Goal: Leave review/rating

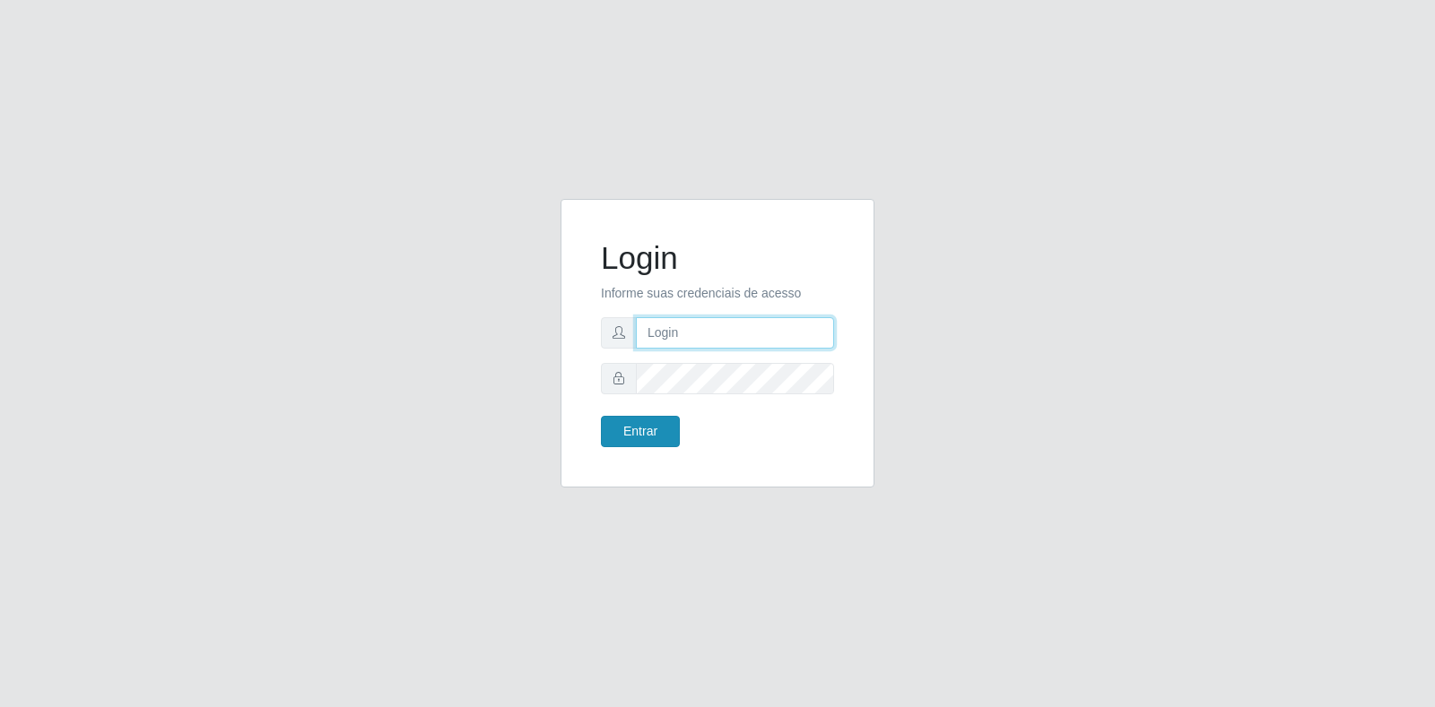
type input "[EMAIL_ADDRESS][PERSON_NAME][DOMAIN_NAME]"
click at [617, 446] on button "Entrar" at bounding box center [640, 431] width 79 height 31
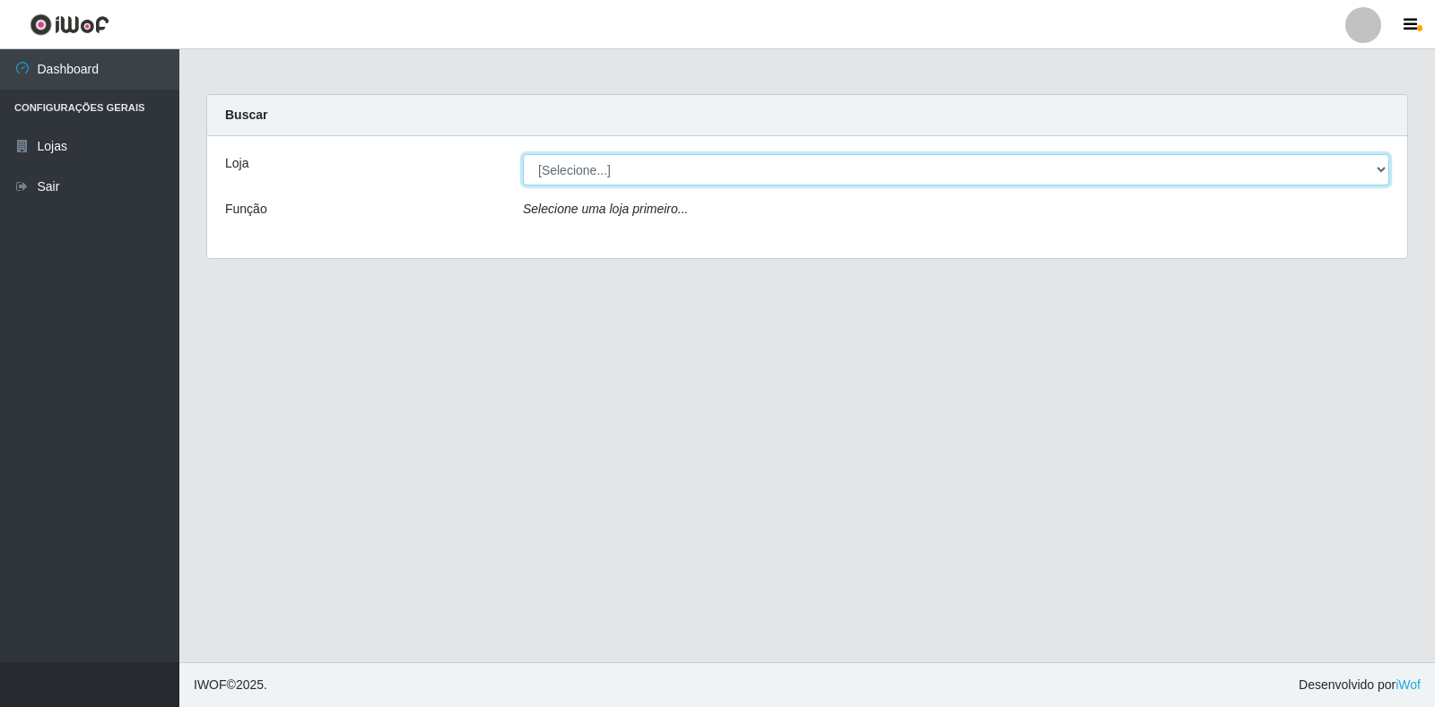
click at [842, 169] on select "[Selecione...] Atacado Vem - Loja 30 Laranjeiras Velha" at bounding box center [956, 169] width 866 height 31
select select "495"
click at [523, 154] on select "[Selecione...] Atacado Vem - Loja 30 Laranjeiras Velha" at bounding box center [956, 169] width 866 height 31
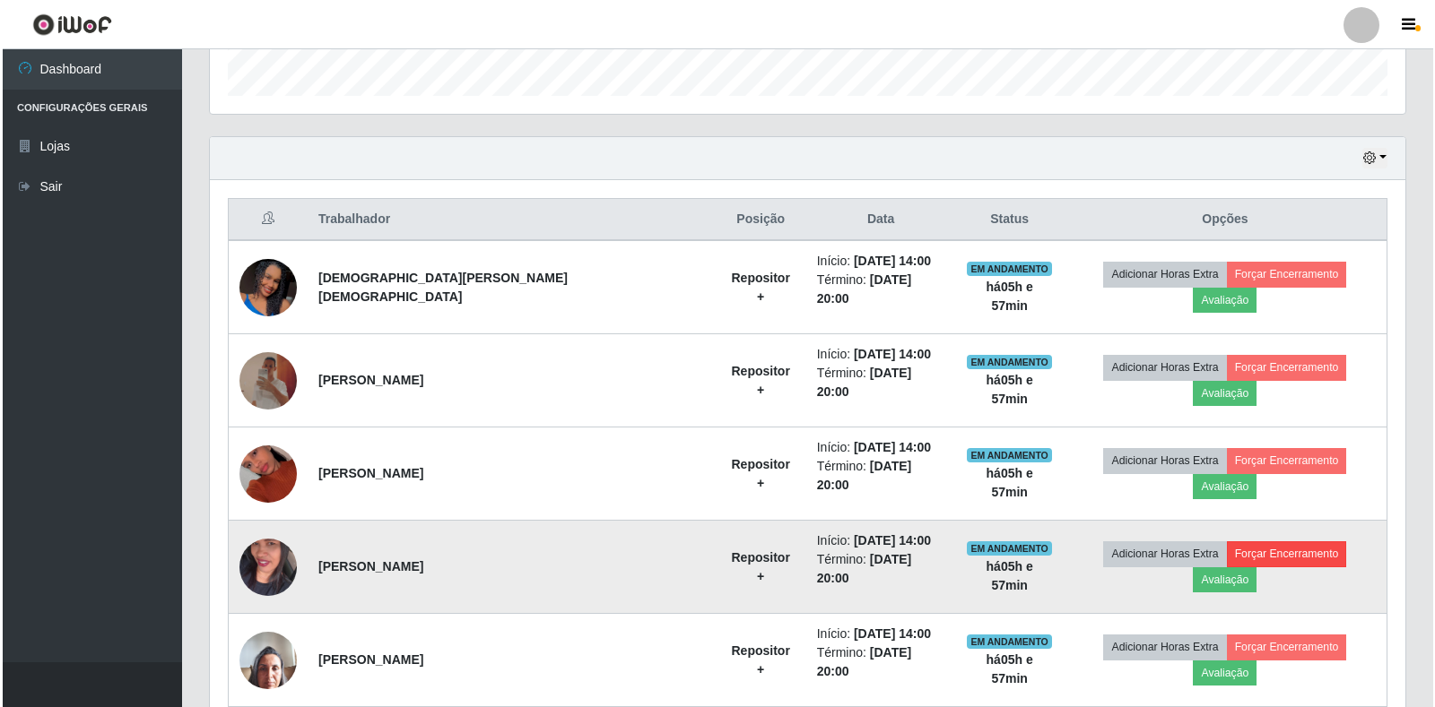
scroll to position [563, 0]
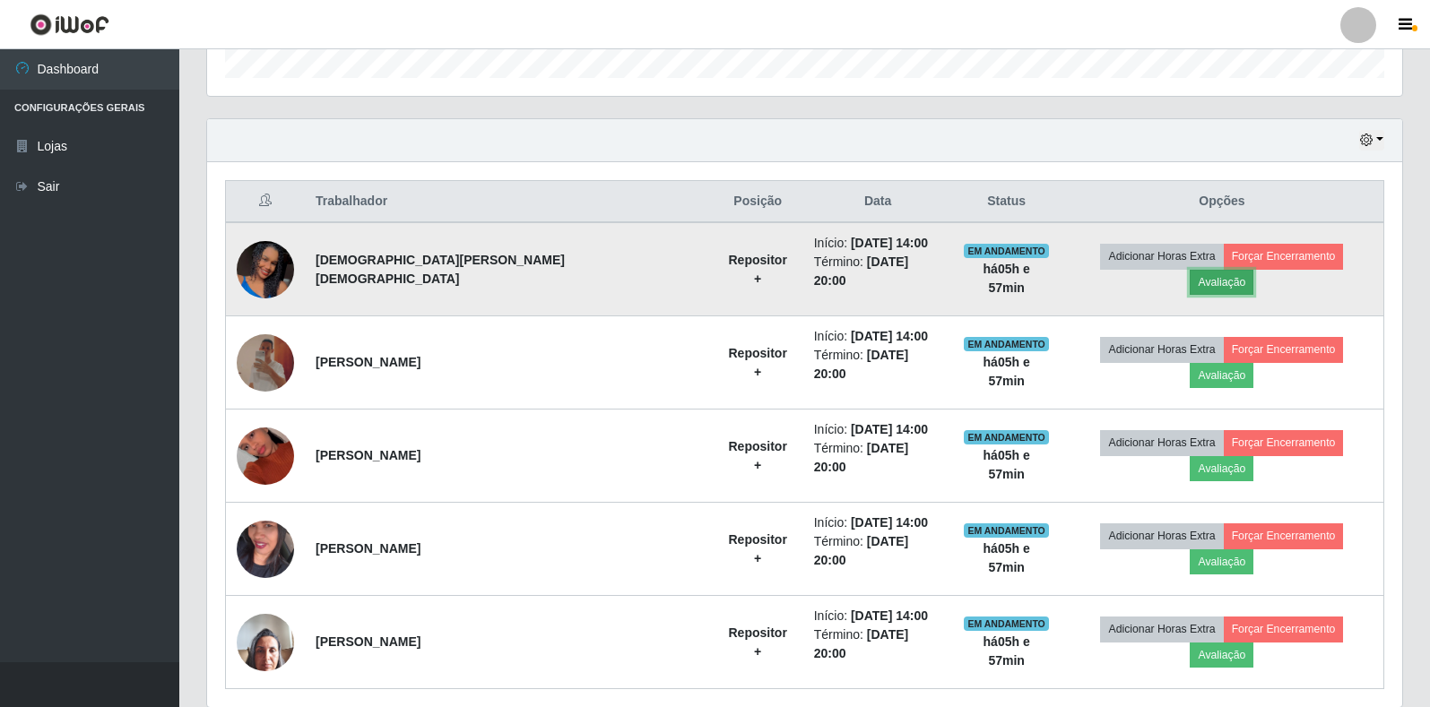
click at [1253, 270] on button "Avaliação" at bounding box center [1222, 282] width 64 height 25
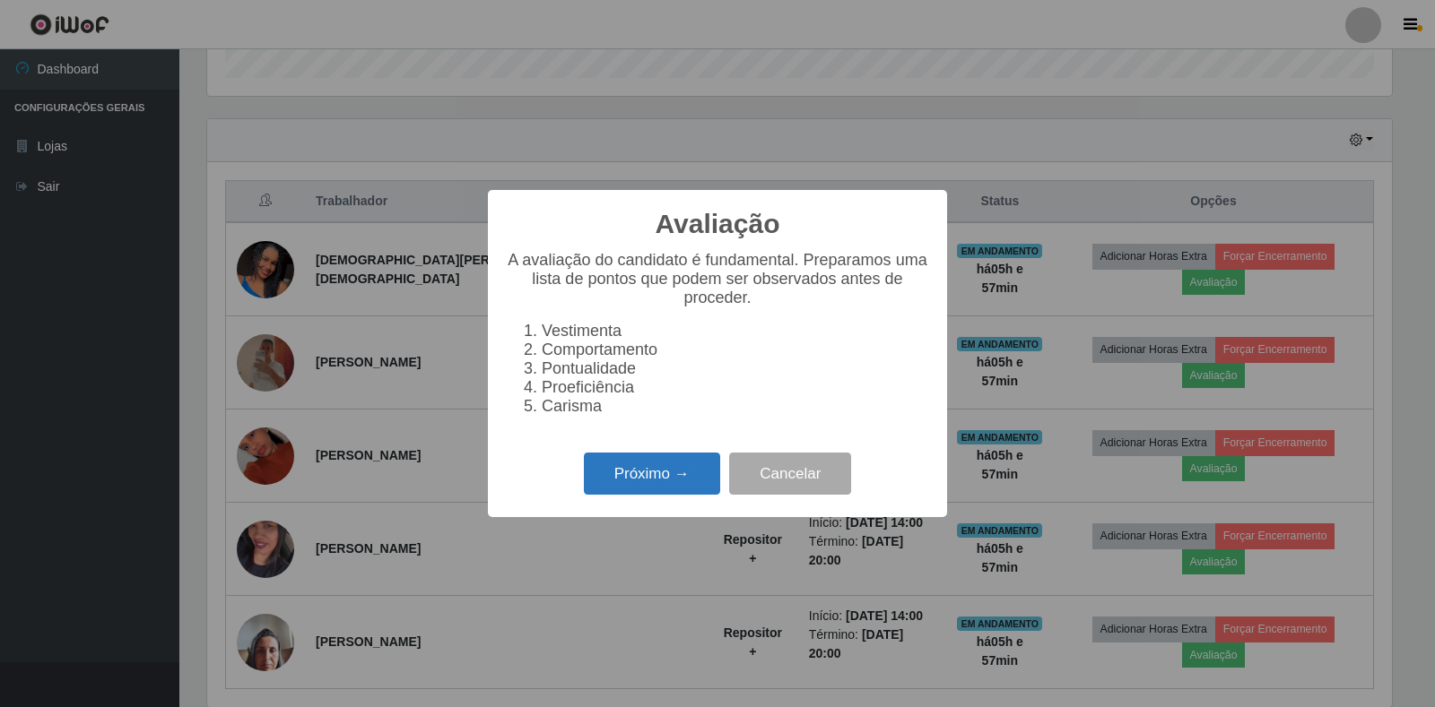
click at [693, 491] on button "Próximo →" at bounding box center [652, 474] width 136 height 42
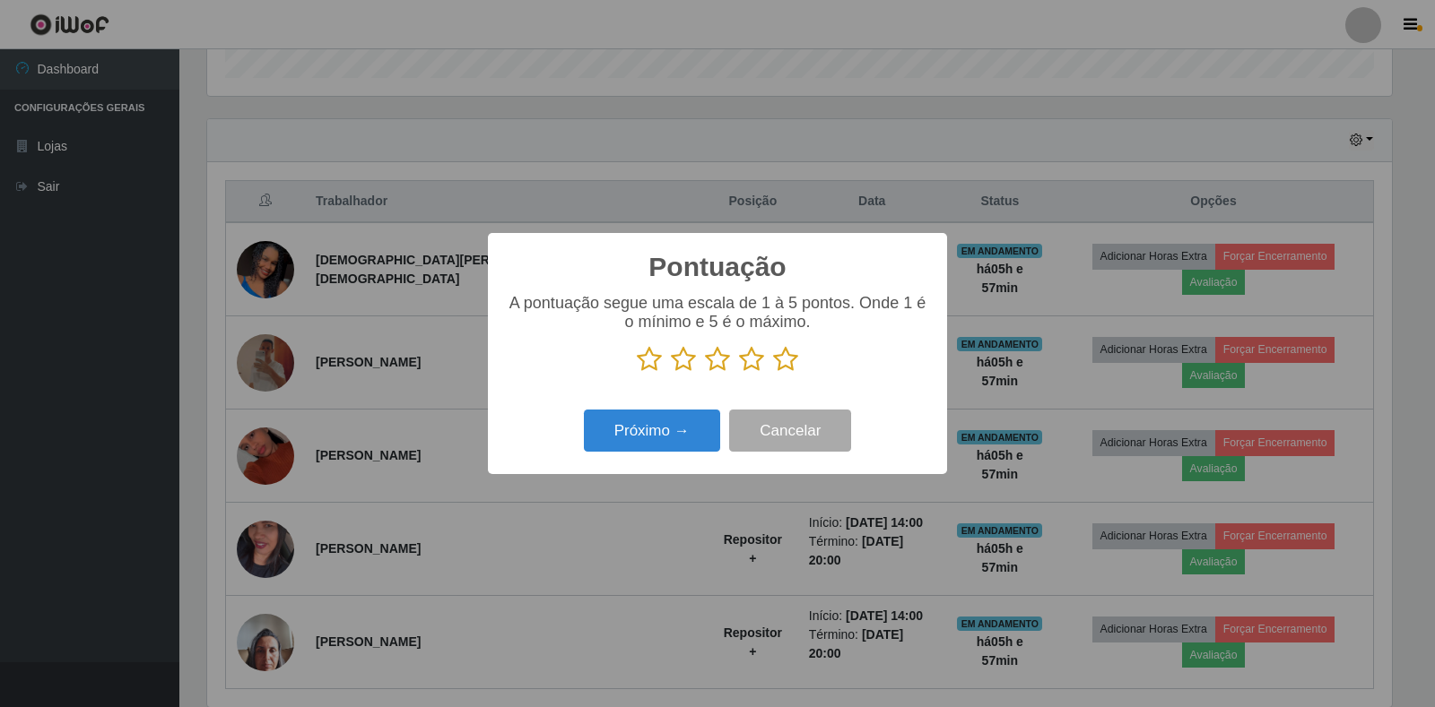
scroll to position [896204, 895392]
click at [786, 360] on icon at bounding box center [785, 359] width 25 height 27
click at [773, 373] on input "radio" at bounding box center [773, 373] width 0 height 0
click at [680, 425] on button "Próximo →" at bounding box center [652, 431] width 136 height 42
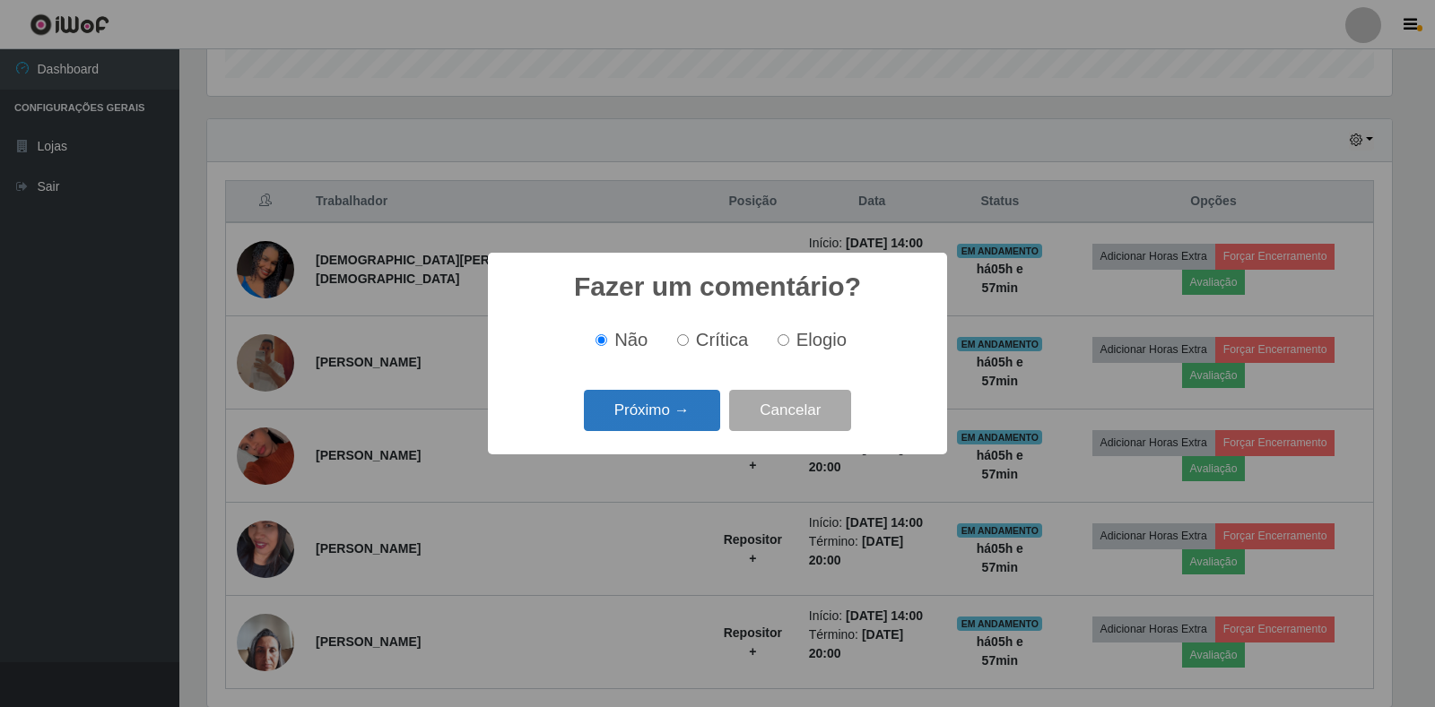
click at [682, 430] on button "Próximo →" at bounding box center [652, 411] width 136 height 42
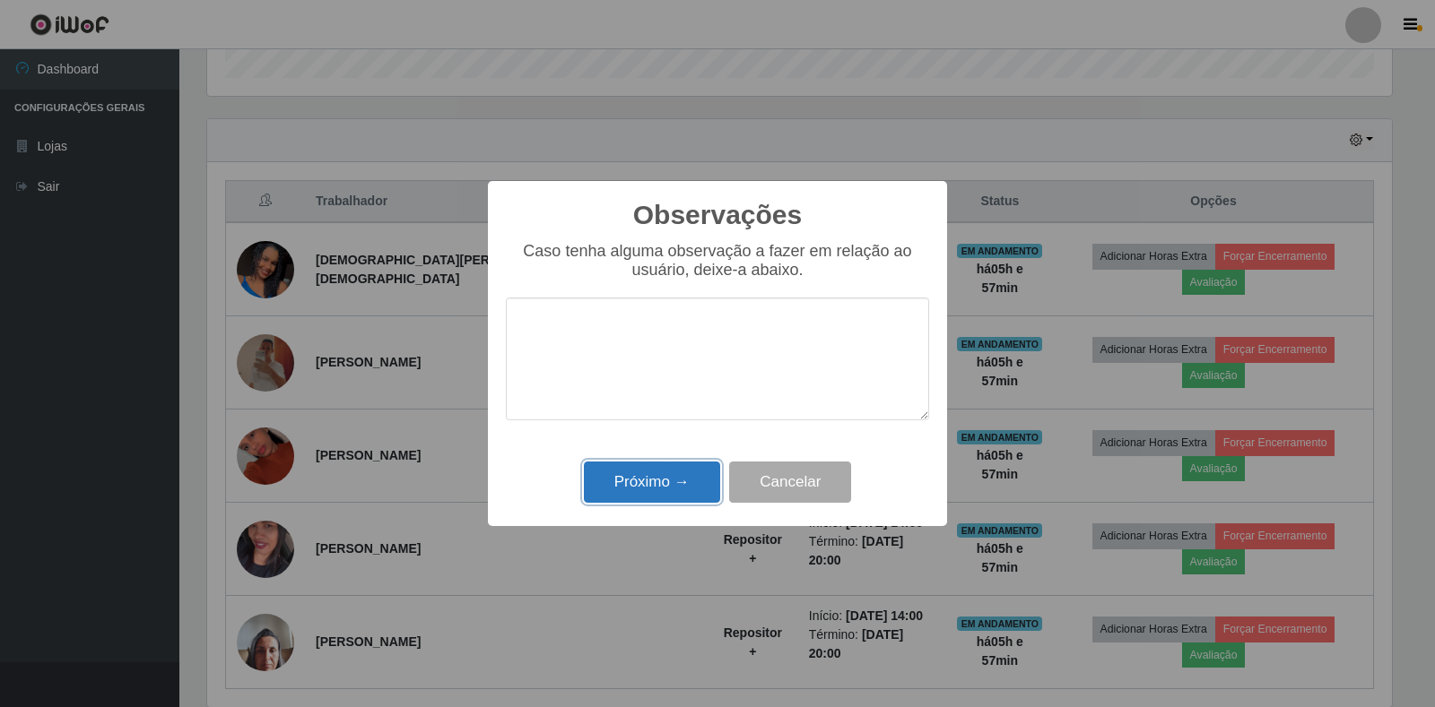
click at [688, 483] on button "Próximo →" at bounding box center [652, 483] width 136 height 42
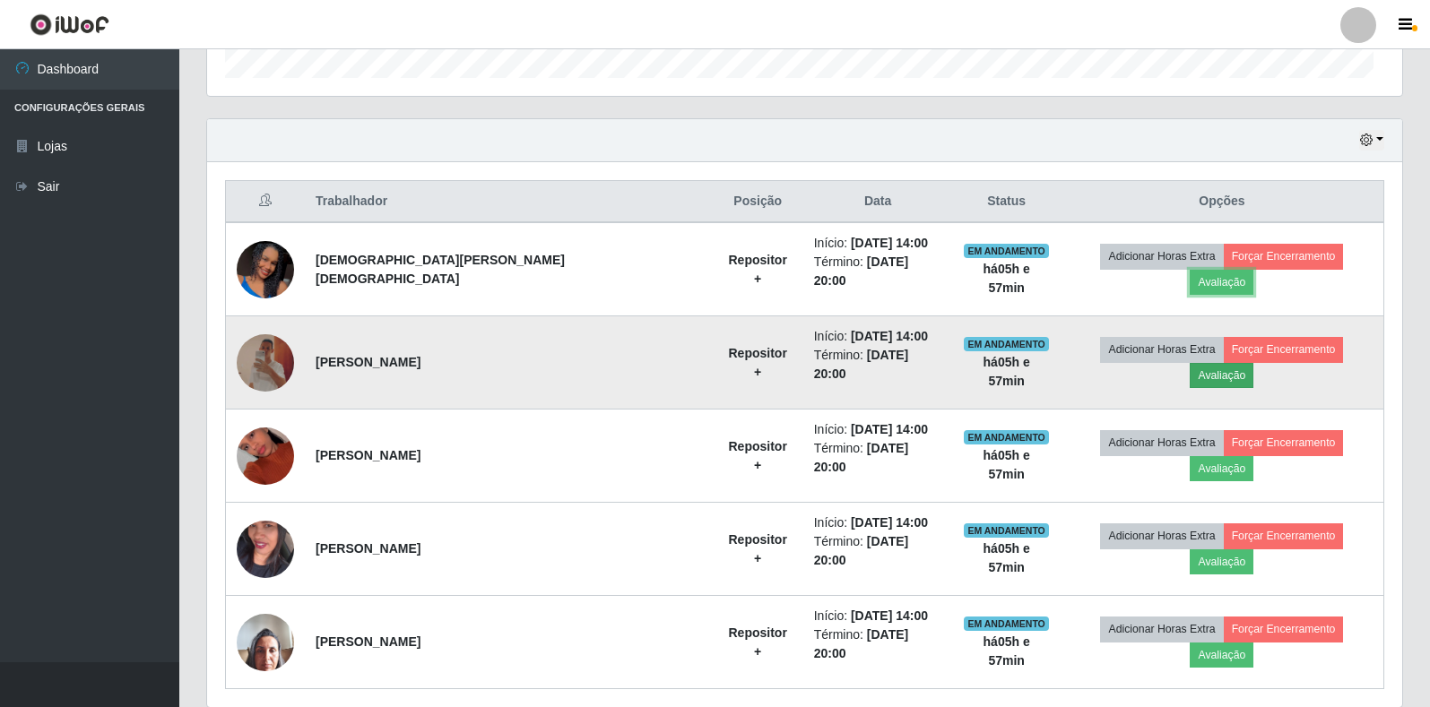
scroll to position [372, 1195]
click at [1253, 363] on button "Avaliação" at bounding box center [1222, 375] width 64 height 25
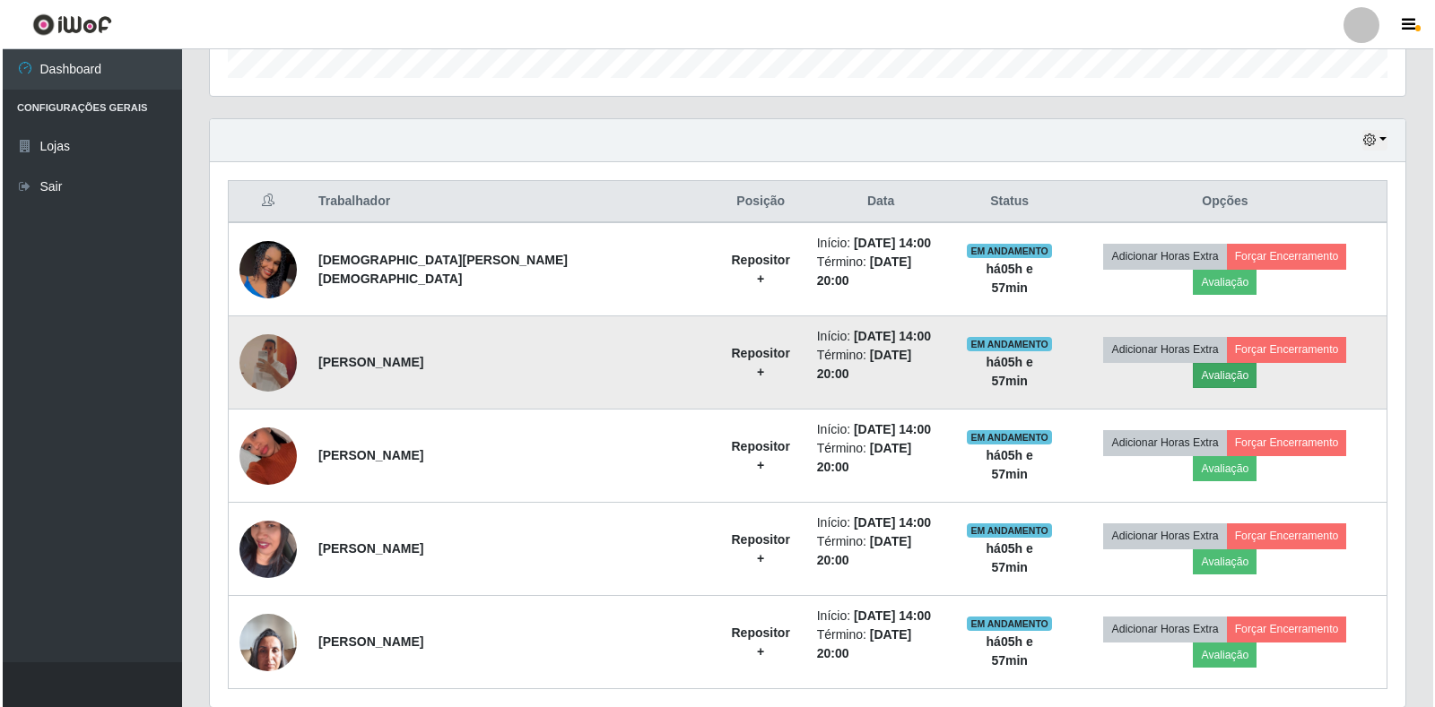
scroll to position [372, 1184]
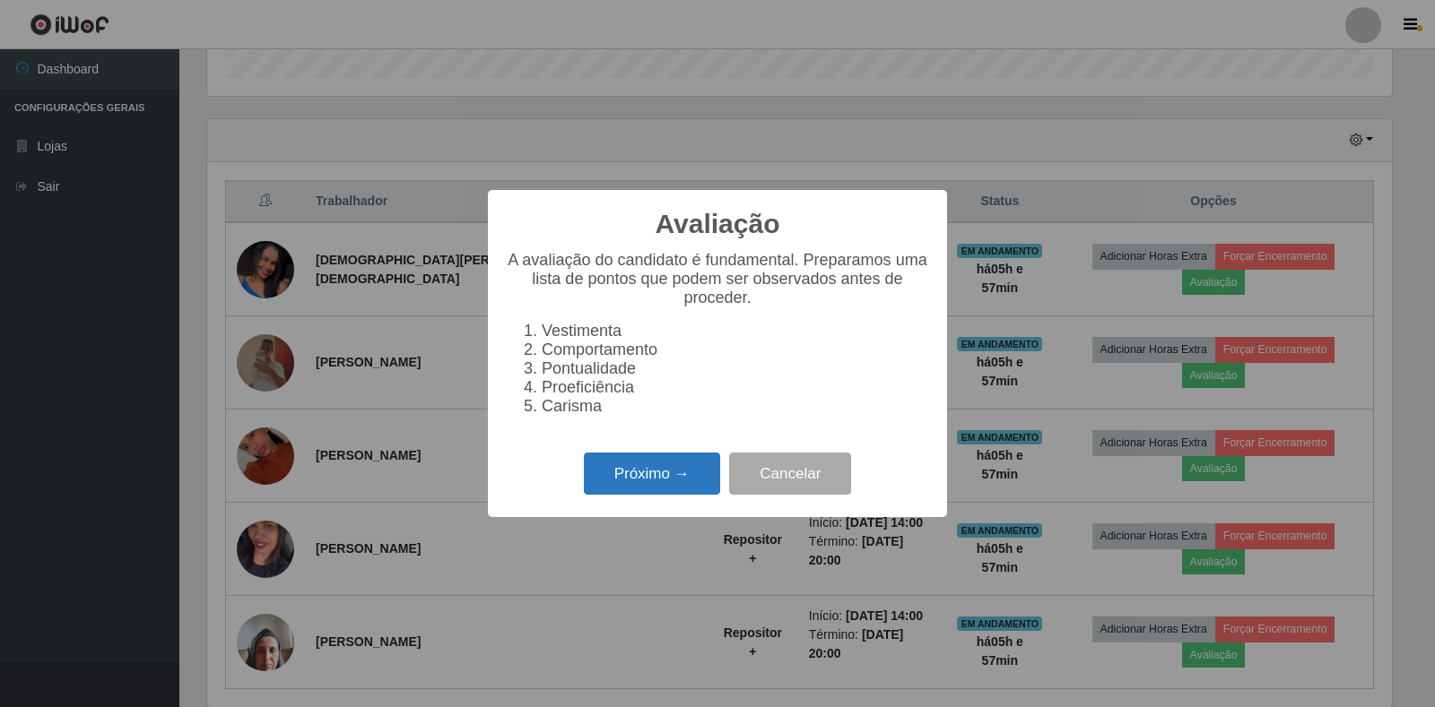
click at [654, 486] on button "Próximo →" at bounding box center [652, 474] width 136 height 42
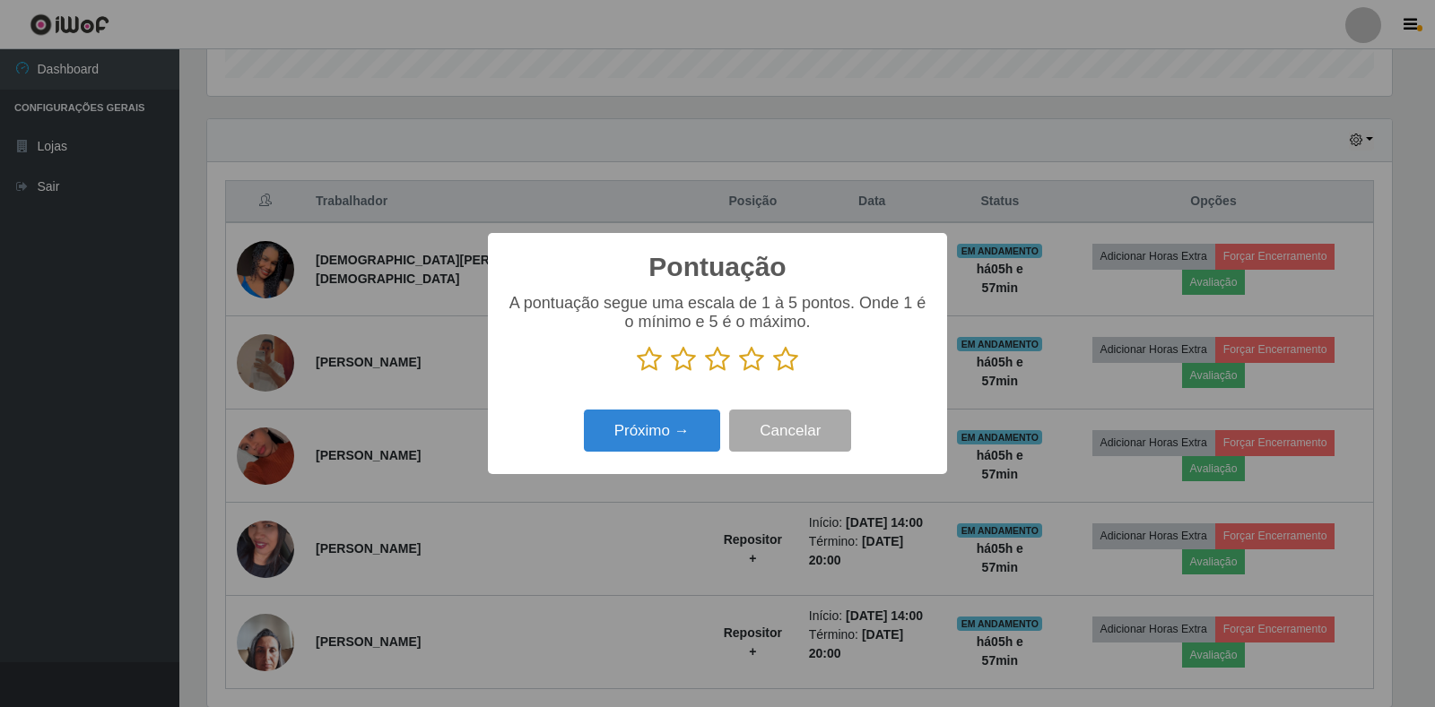
scroll to position [896204, 895392]
click at [782, 360] on icon at bounding box center [785, 359] width 25 height 27
click at [773, 373] on input "radio" at bounding box center [773, 373] width 0 height 0
click at [697, 421] on button "Próximo →" at bounding box center [652, 431] width 136 height 42
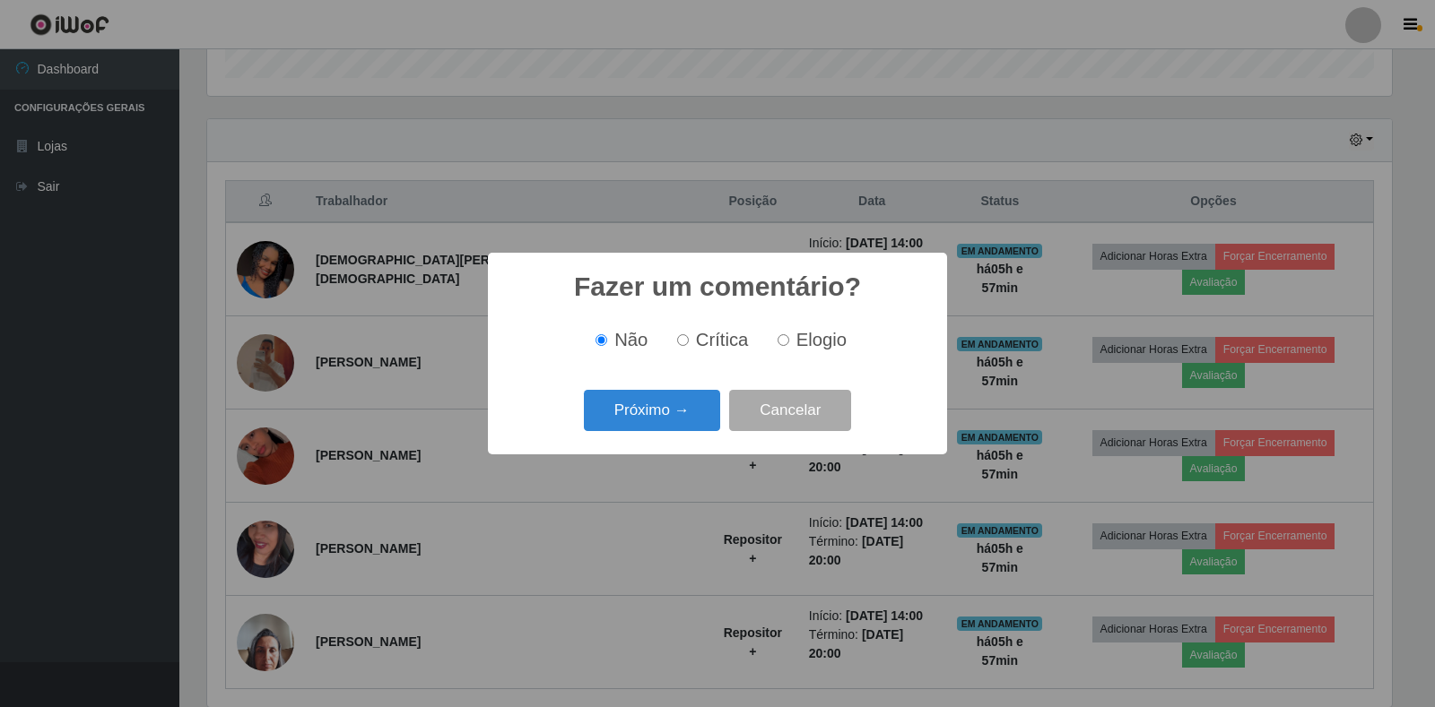
click at [697, 421] on button "Próximo →" at bounding box center [652, 411] width 136 height 42
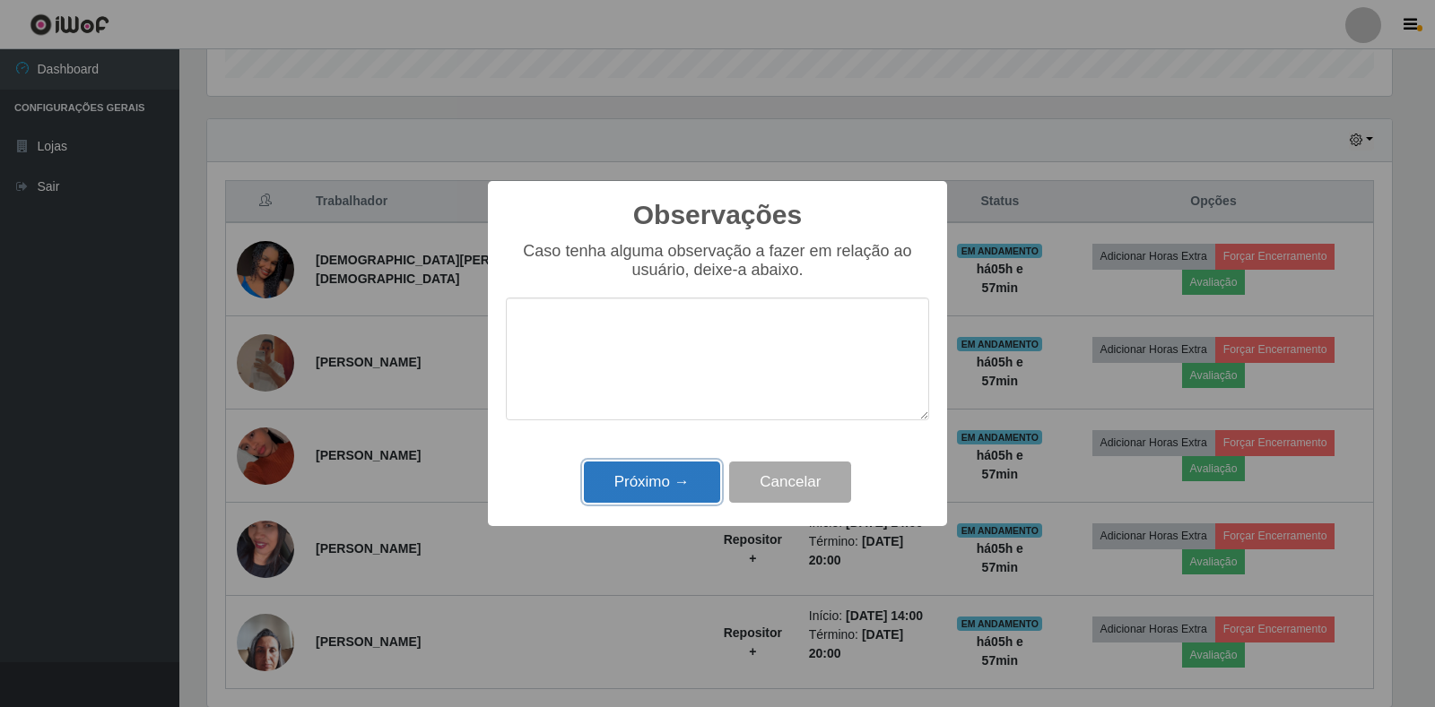
click at [698, 491] on button "Próximo →" at bounding box center [652, 483] width 136 height 42
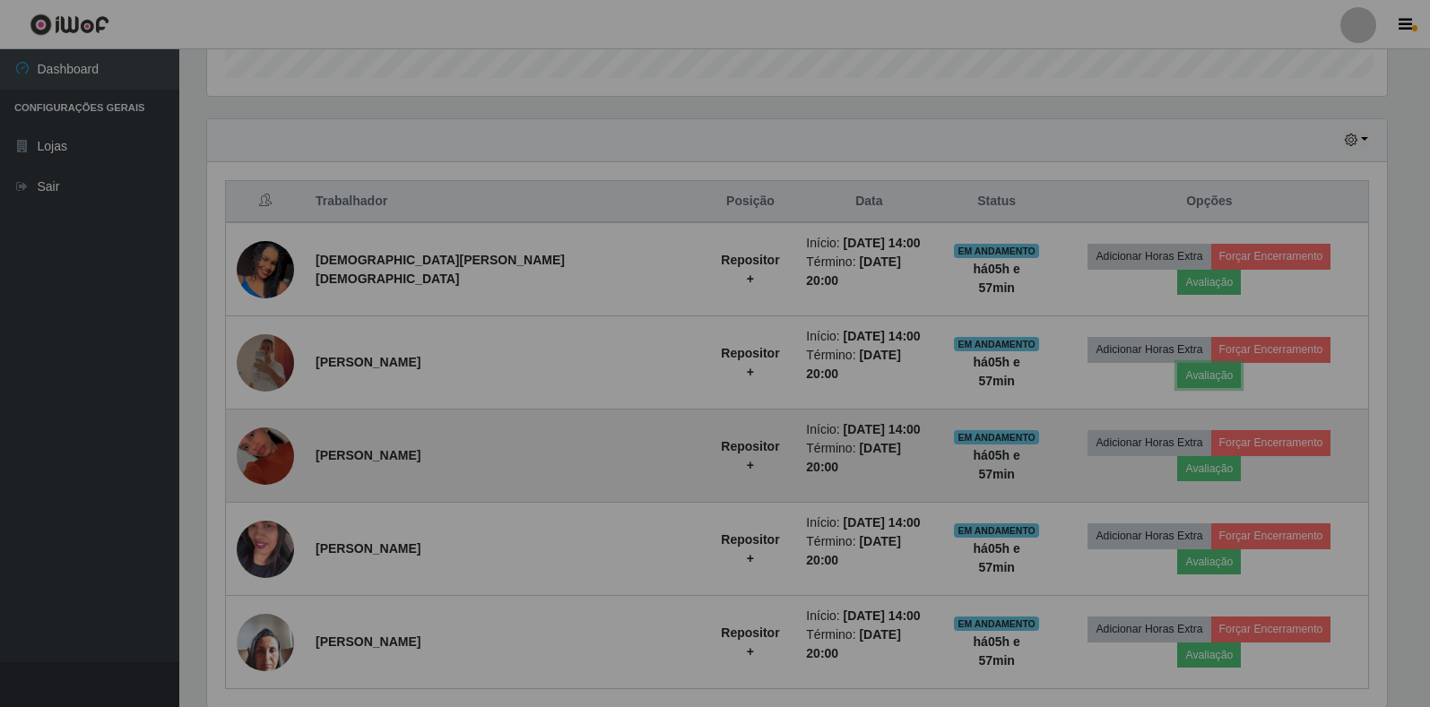
scroll to position [372, 1195]
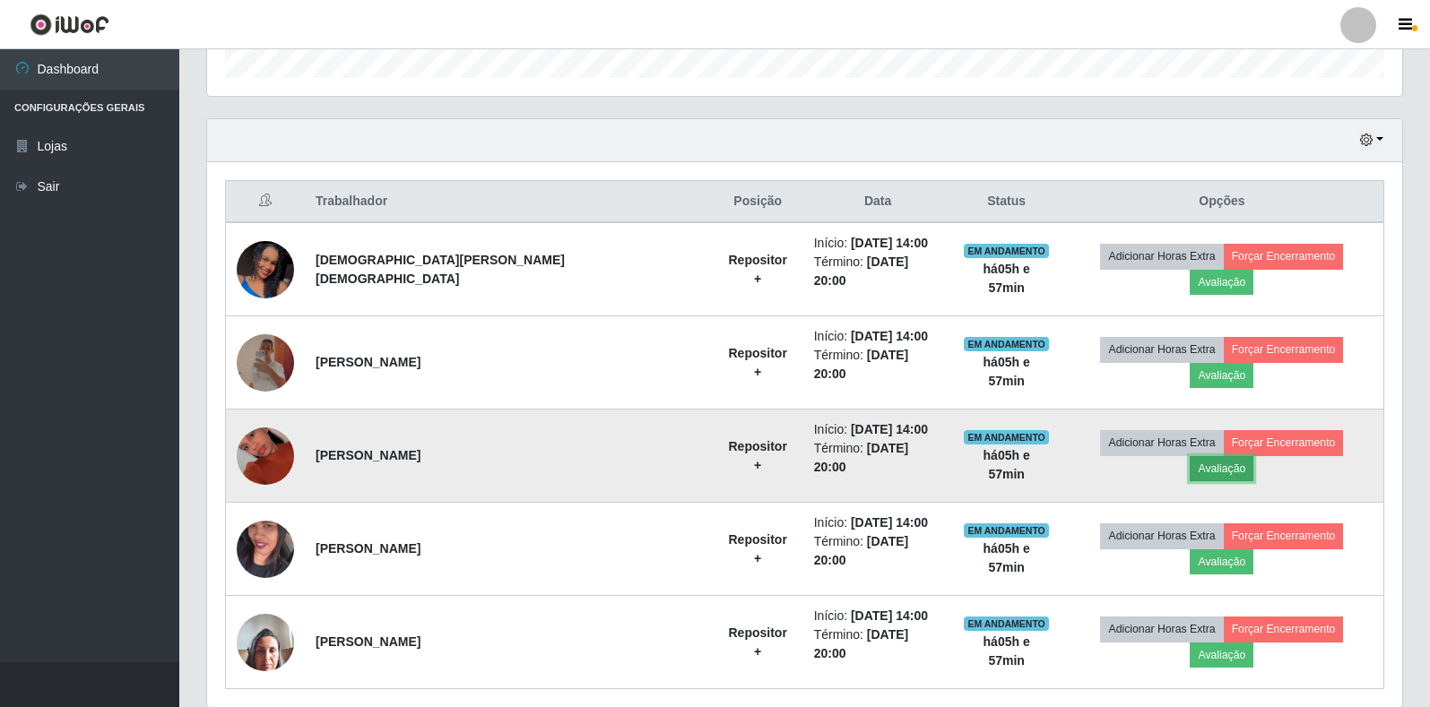
click at [1253, 456] on button "Avaliação" at bounding box center [1222, 468] width 64 height 25
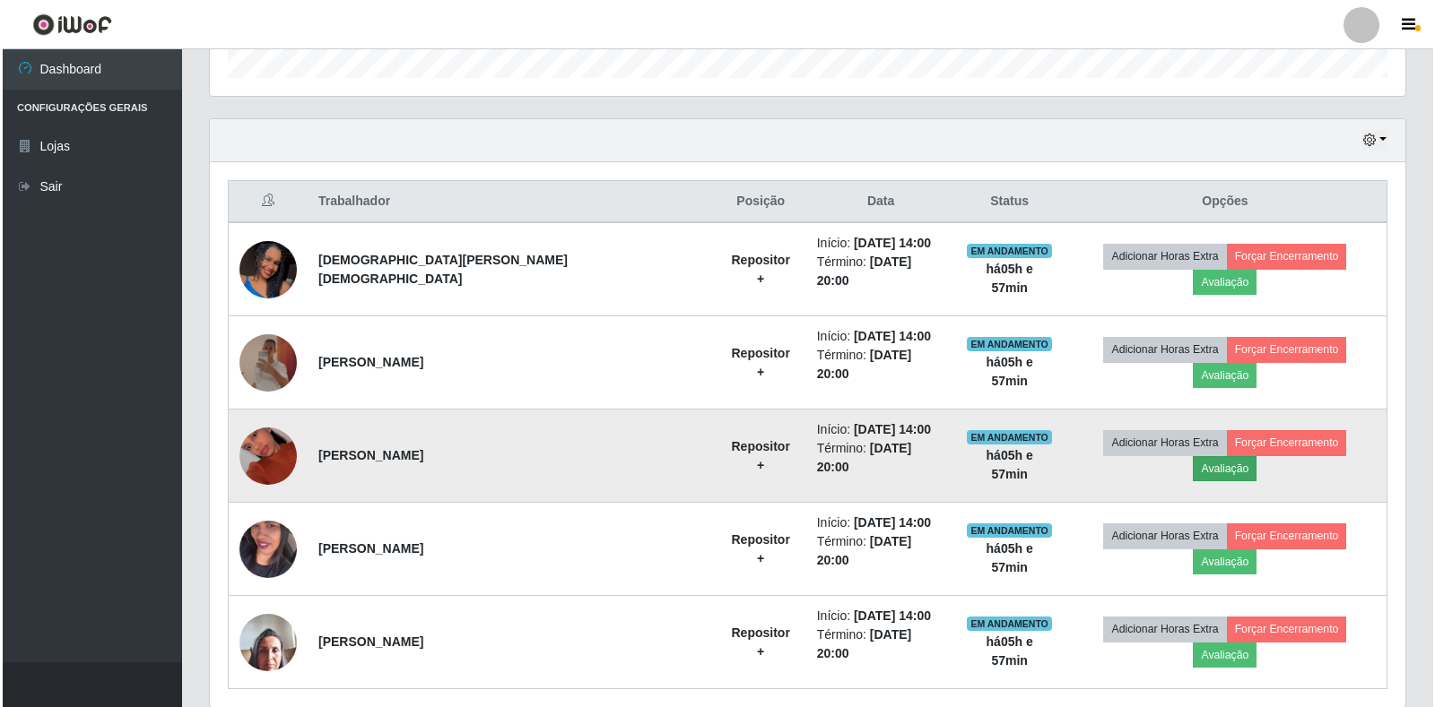
scroll to position [372, 1184]
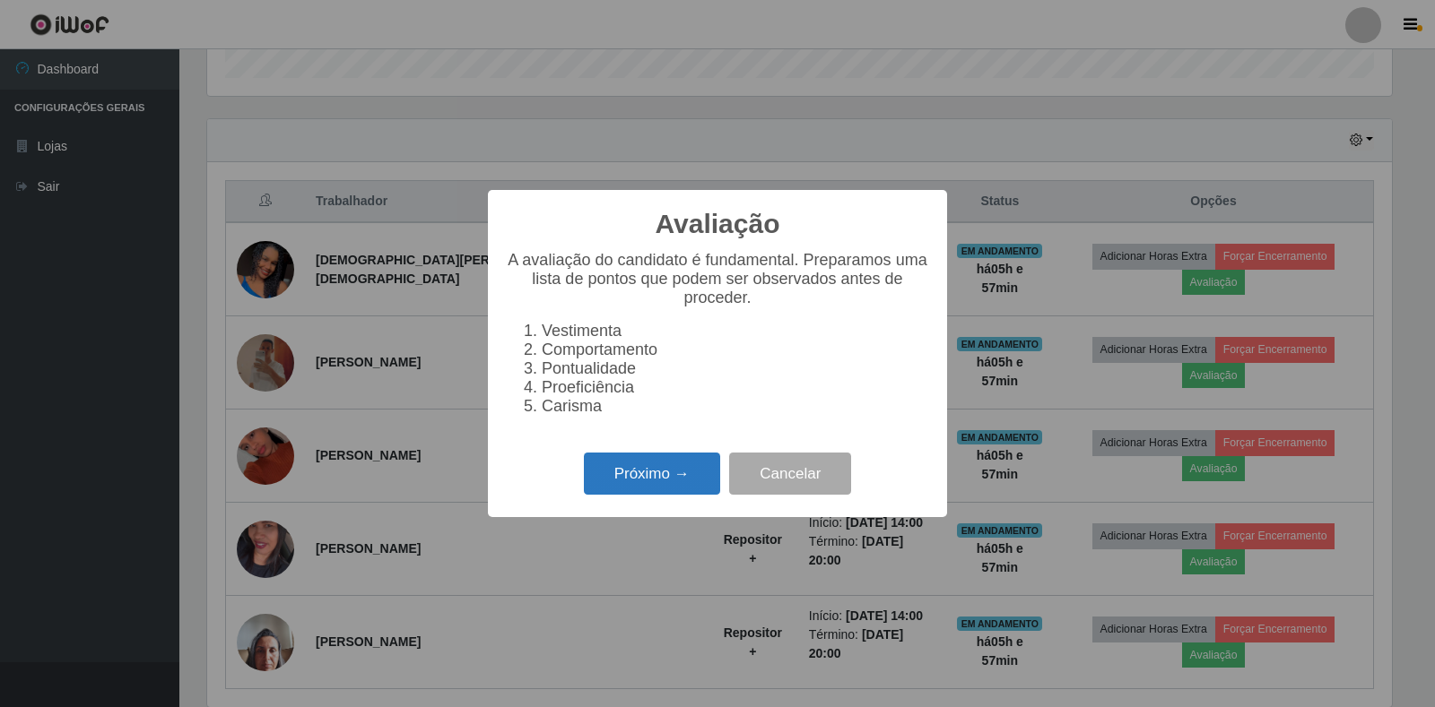
click at [655, 495] on button "Próximo →" at bounding box center [652, 474] width 136 height 42
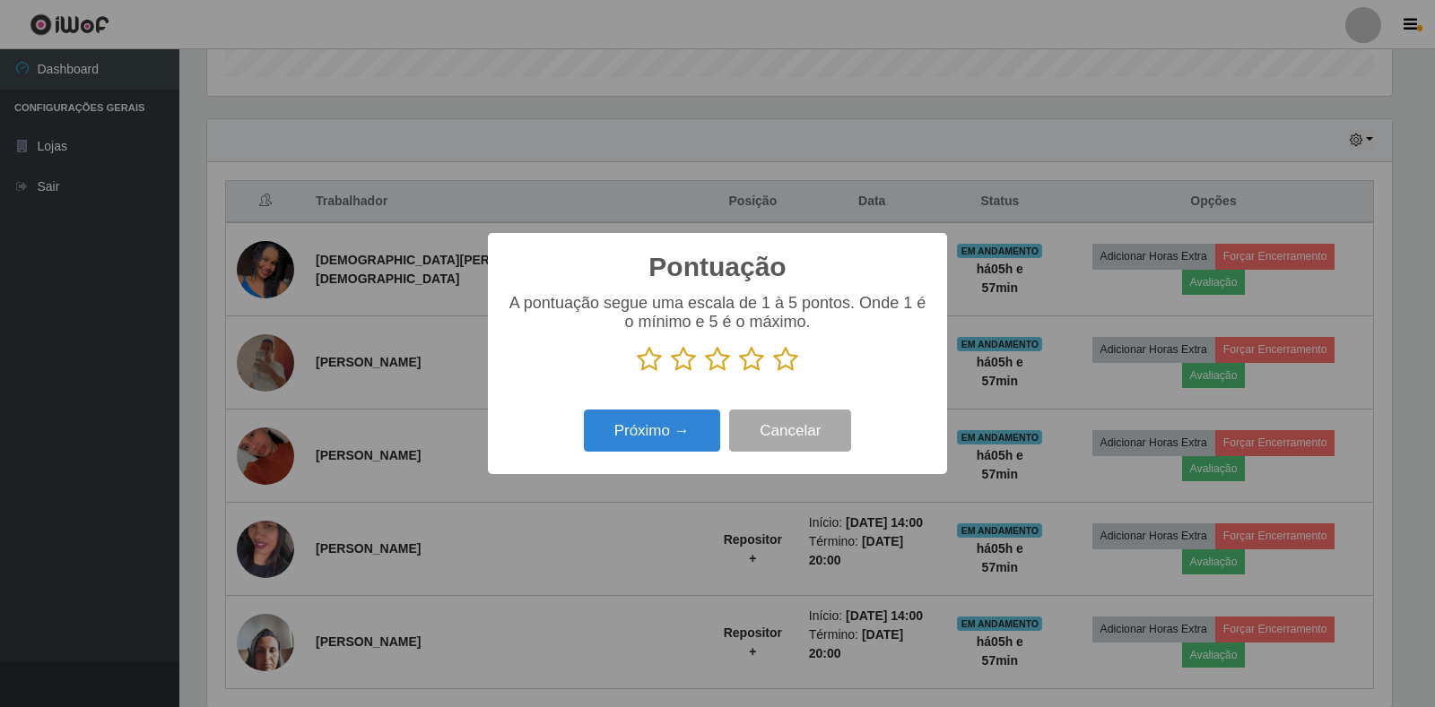
click at [784, 366] on icon at bounding box center [785, 359] width 25 height 27
click at [773, 373] on input "radio" at bounding box center [773, 373] width 0 height 0
click at [696, 430] on button "Próximo →" at bounding box center [652, 431] width 136 height 42
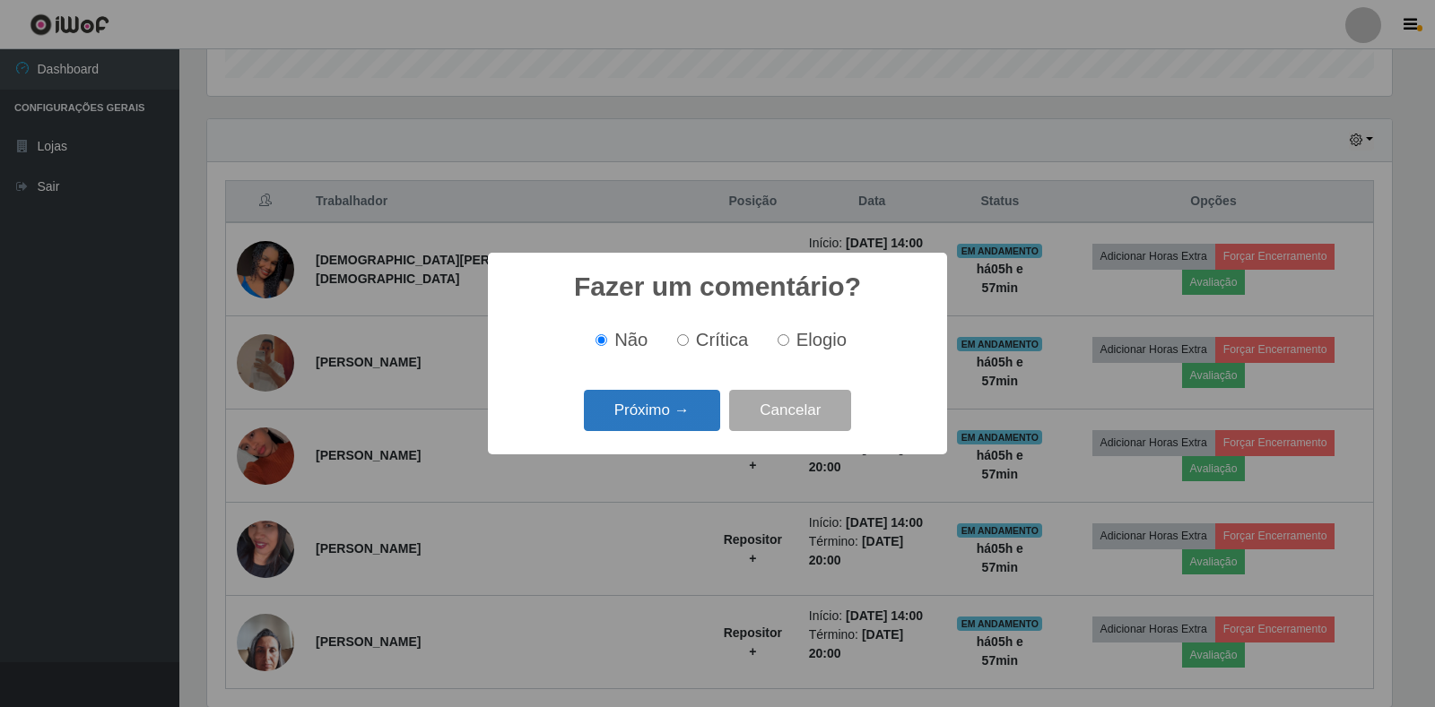
click at [669, 411] on button "Próximo →" at bounding box center [652, 411] width 136 height 42
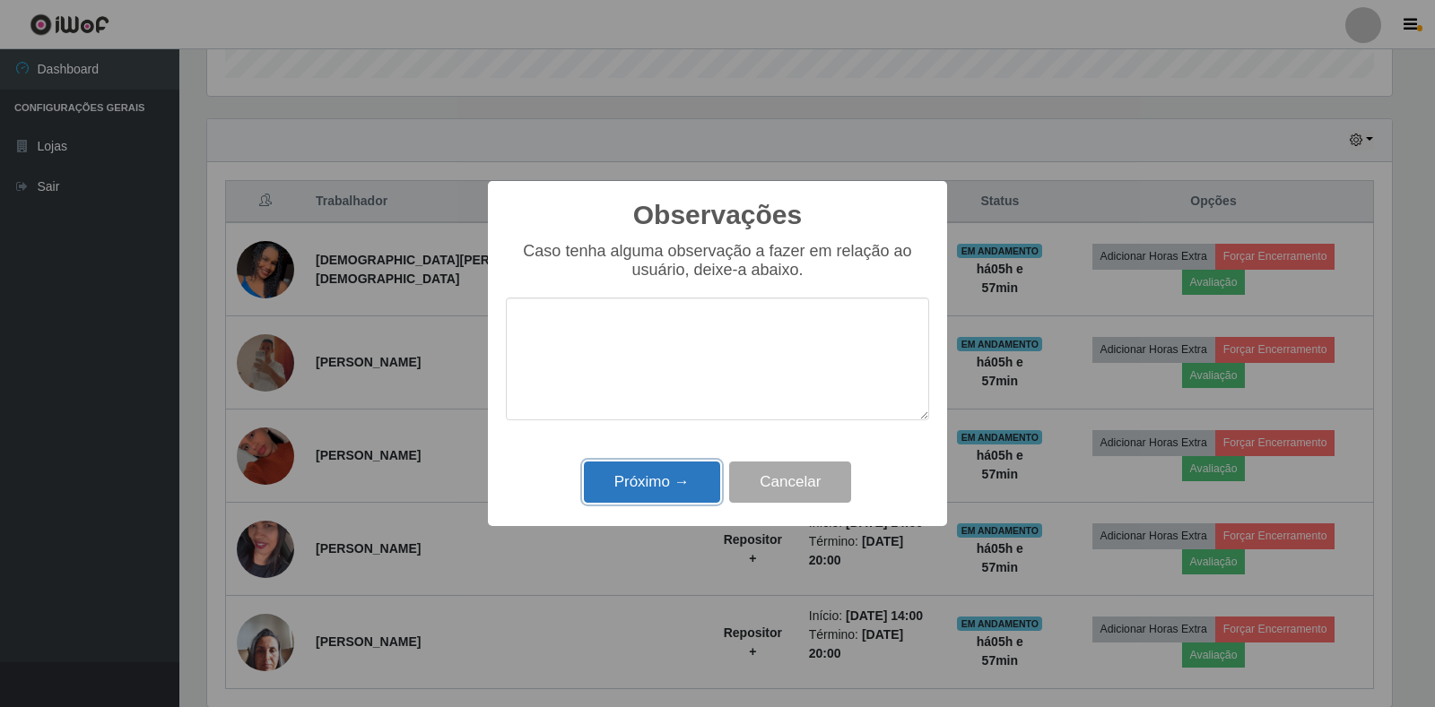
click at [680, 478] on button "Próximo →" at bounding box center [652, 483] width 136 height 42
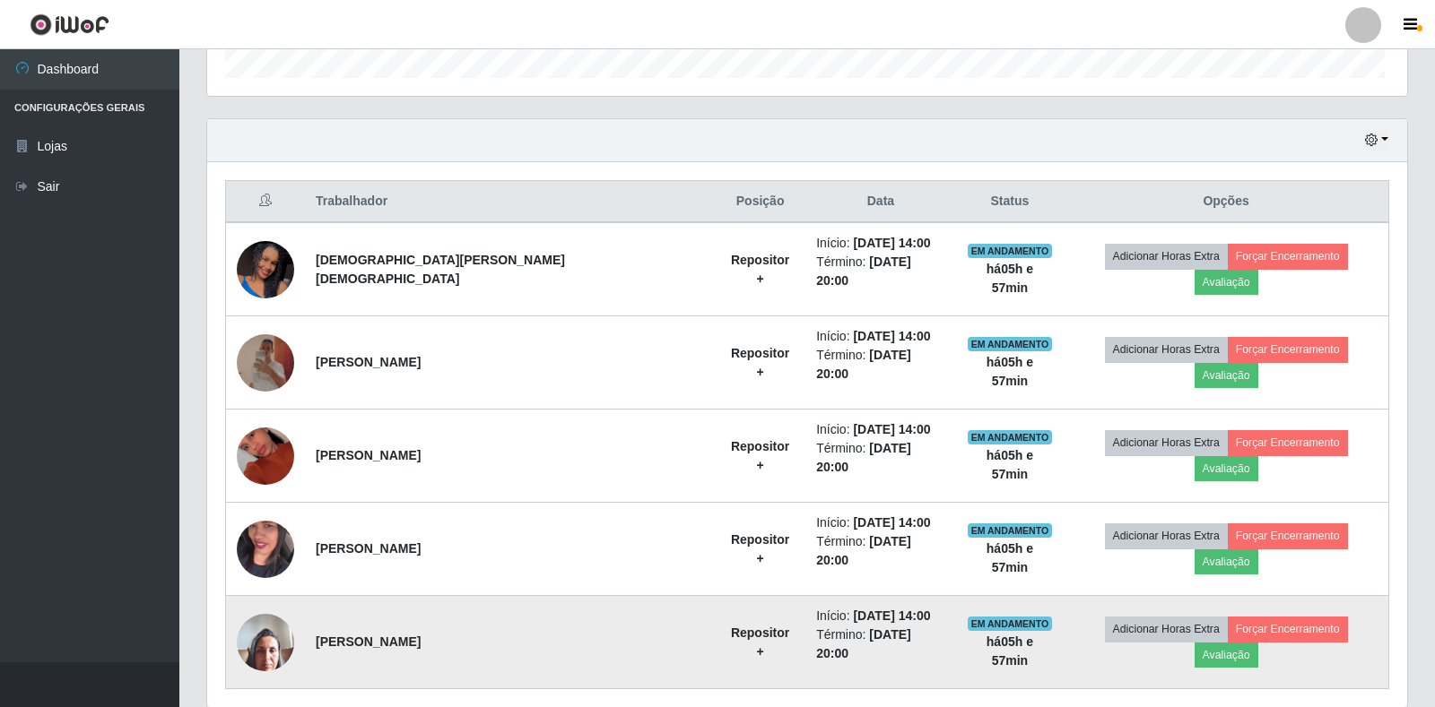
scroll to position [372, 1195]
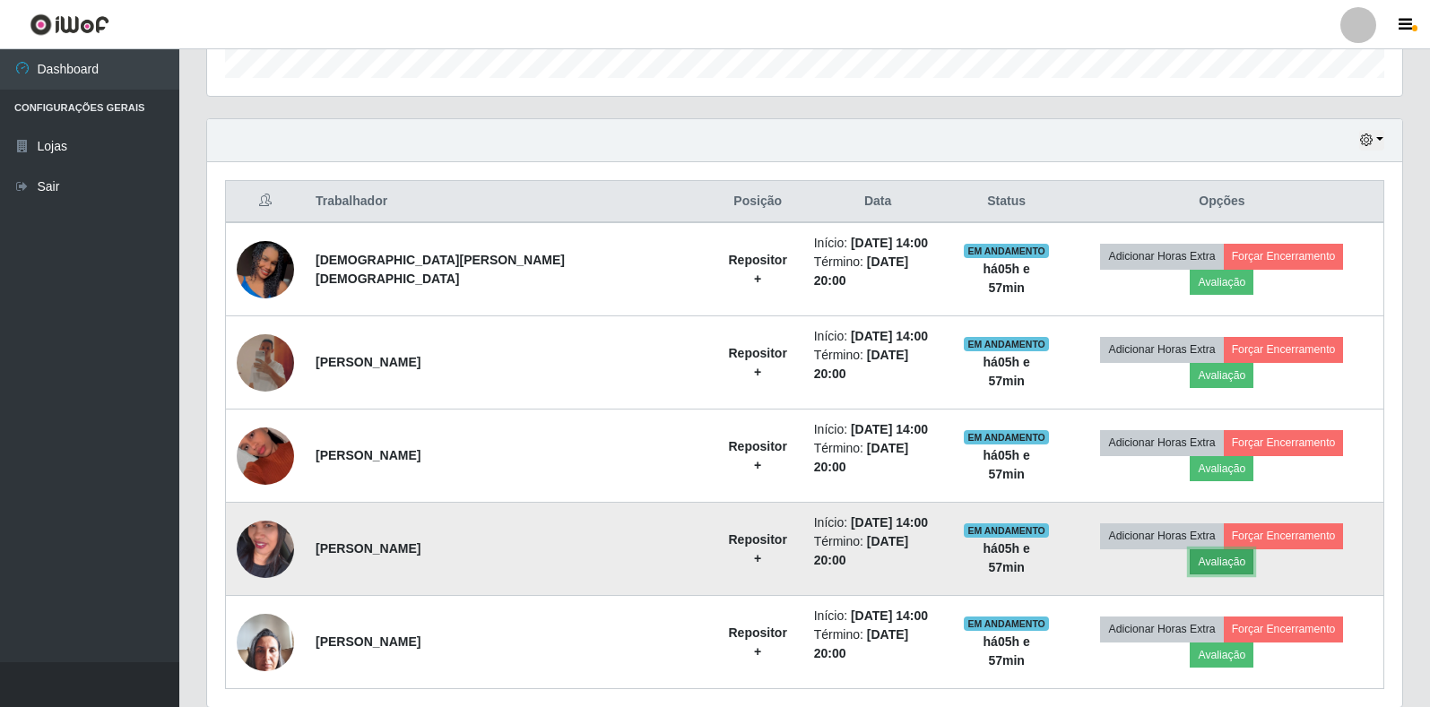
click at [1253, 550] on button "Avaliação" at bounding box center [1222, 562] width 64 height 25
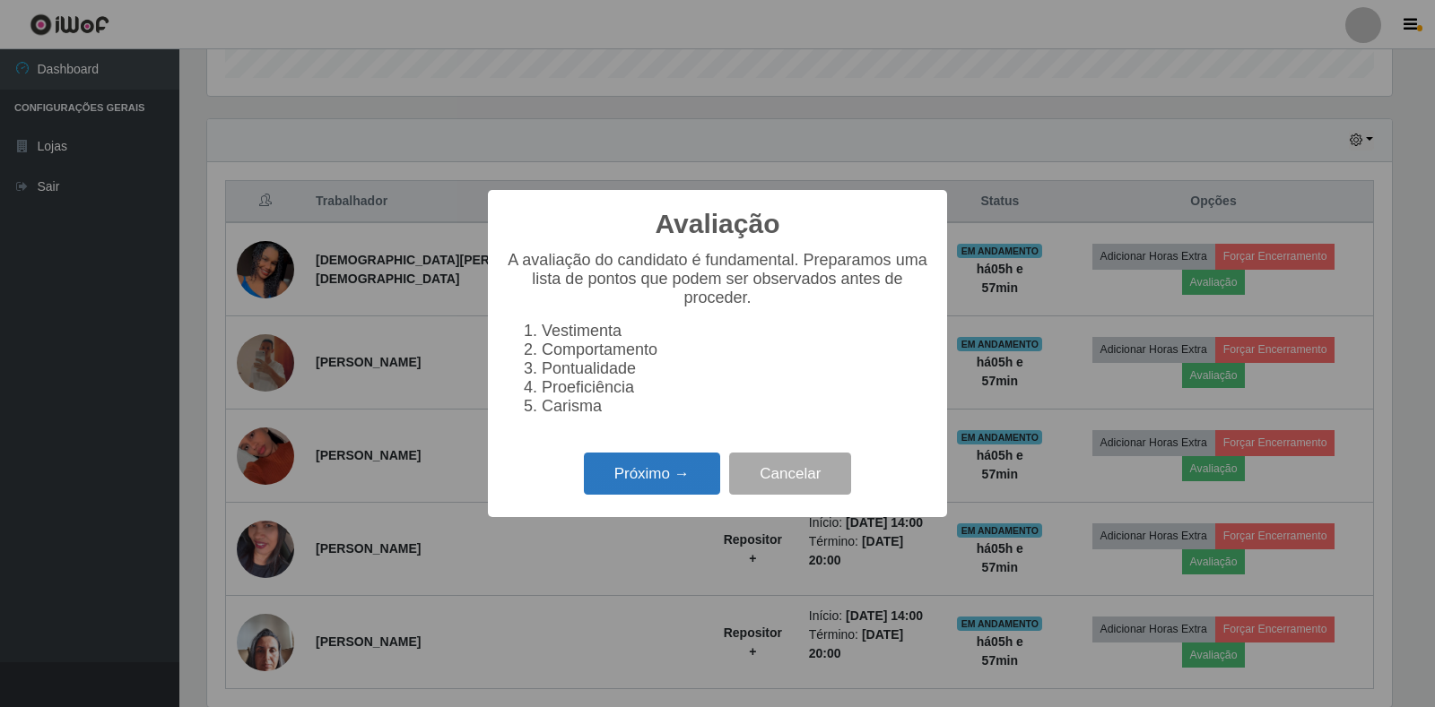
click at [668, 495] on button "Próximo →" at bounding box center [652, 474] width 136 height 42
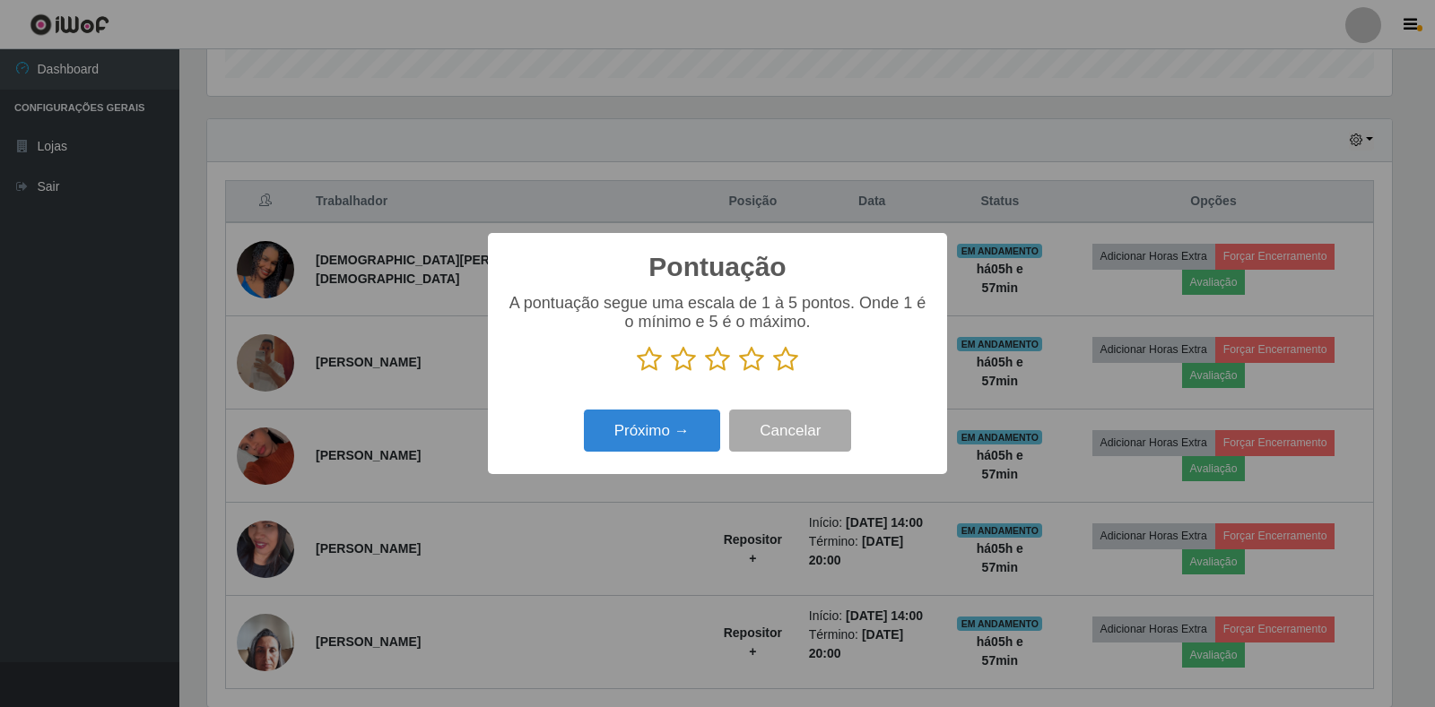
click at [779, 356] on icon at bounding box center [785, 359] width 25 height 27
click at [773, 373] on input "radio" at bounding box center [773, 373] width 0 height 0
click at [650, 424] on button "Próximo →" at bounding box center [652, 431] width 136 height 42
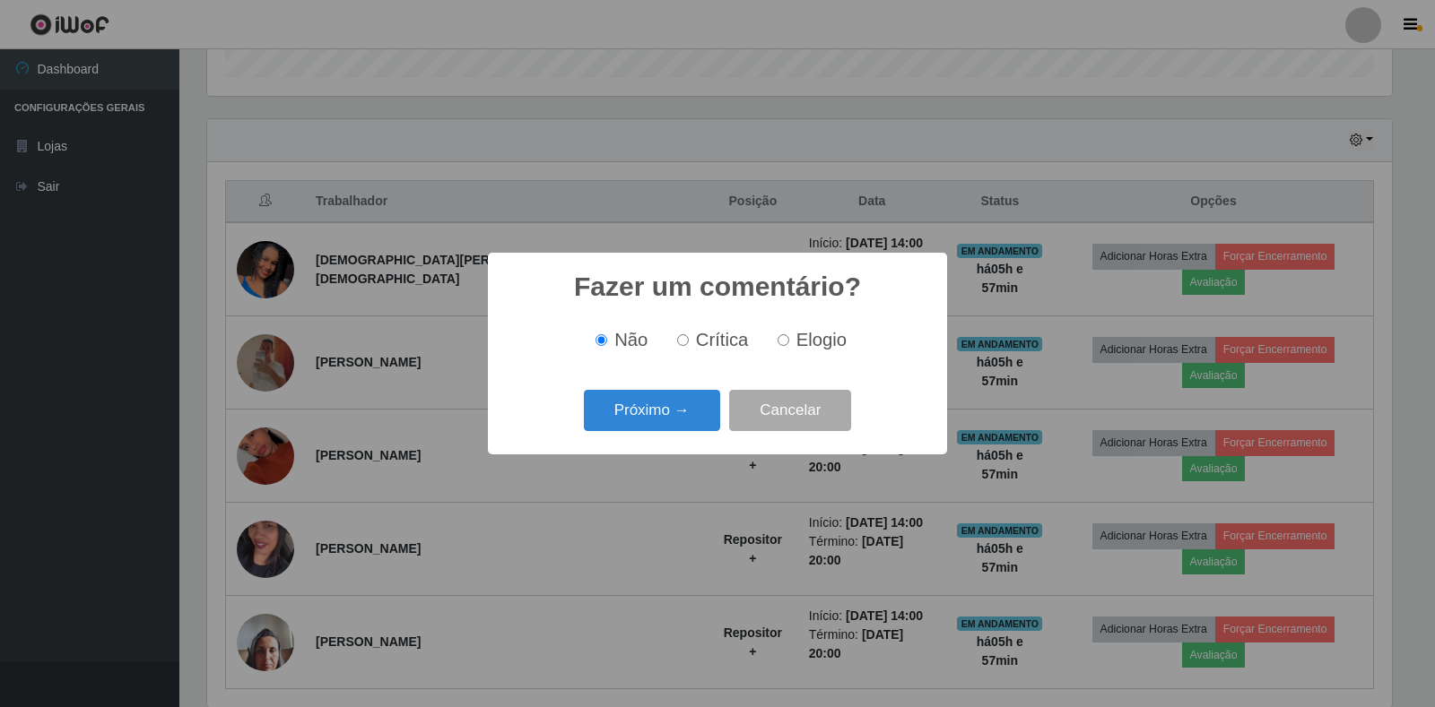
click at [650, 424] on button "Próximo →" at bounding box center [652, 411] width 136 height 42
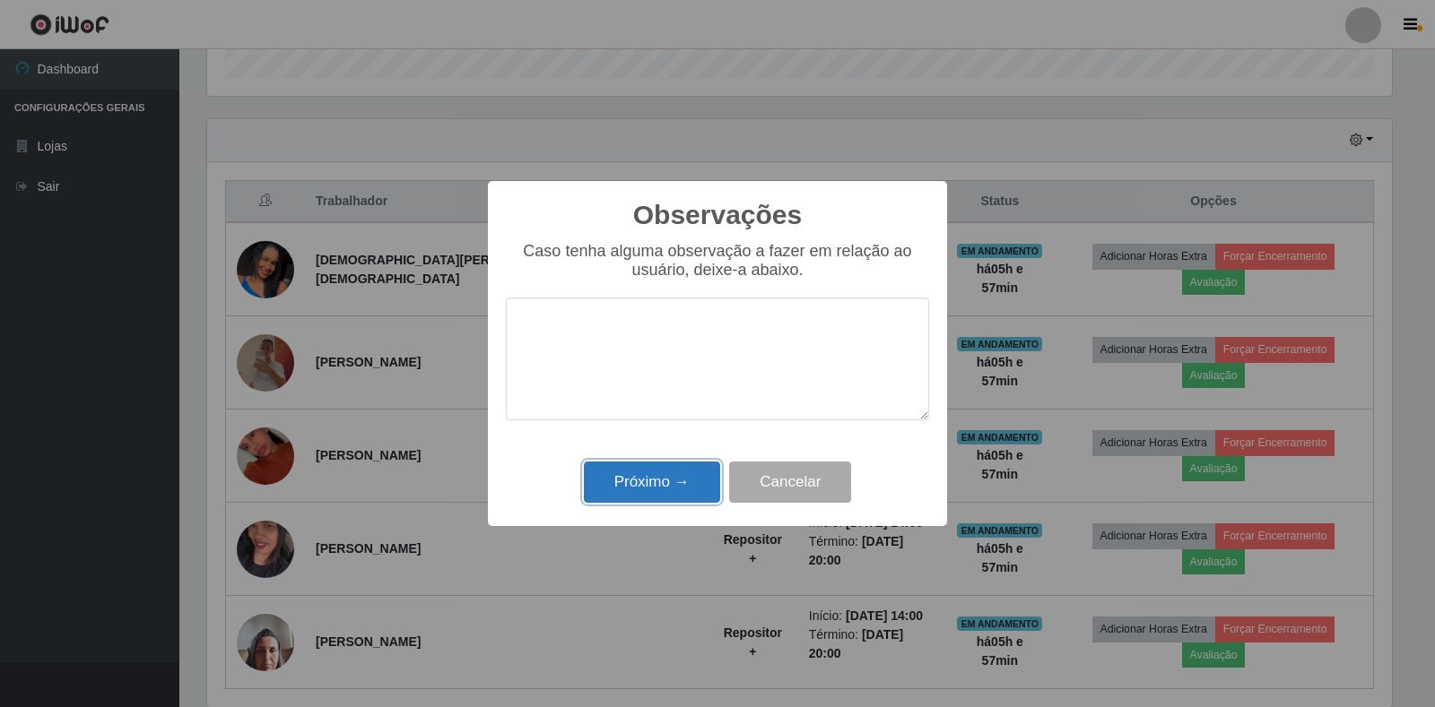
click at [659, 476] on button "Próximo →" at bounding box center [652, 483] width 136 height 42
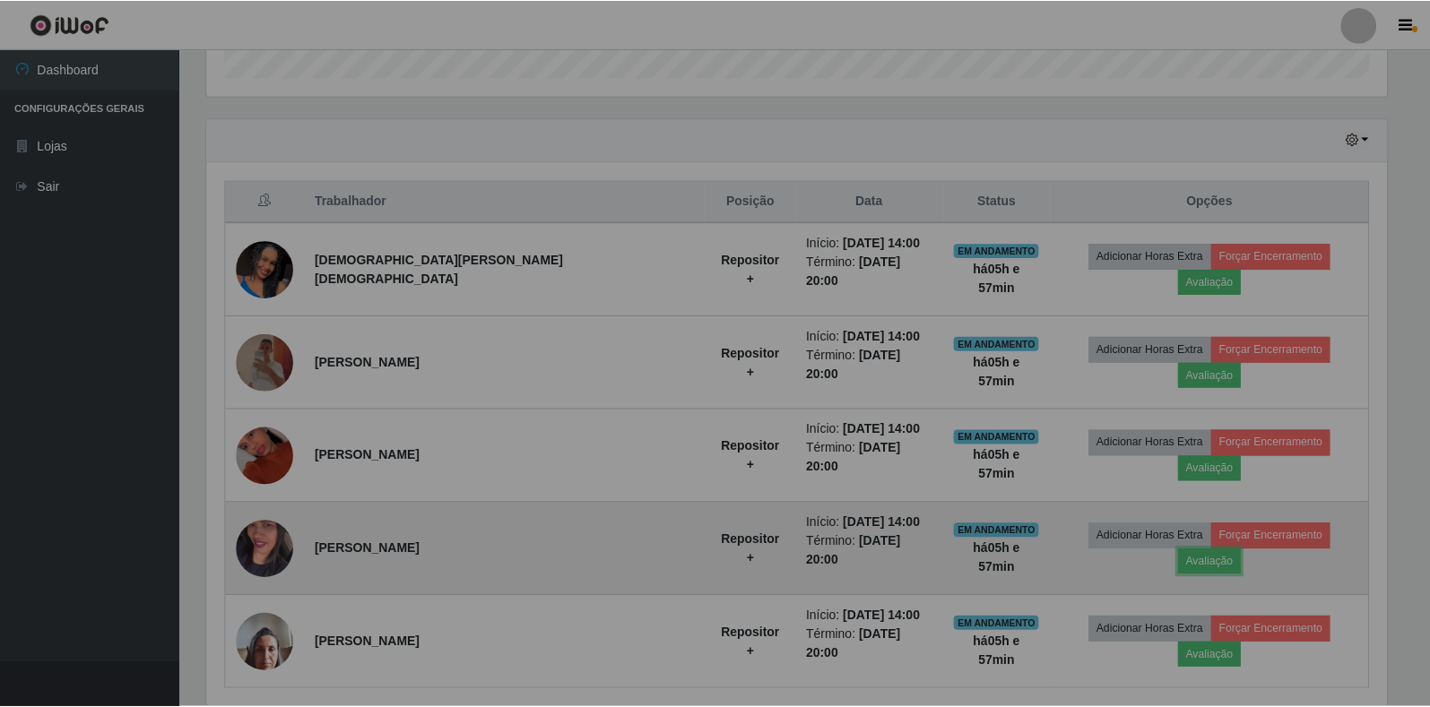
scroll to position [372, 1195]
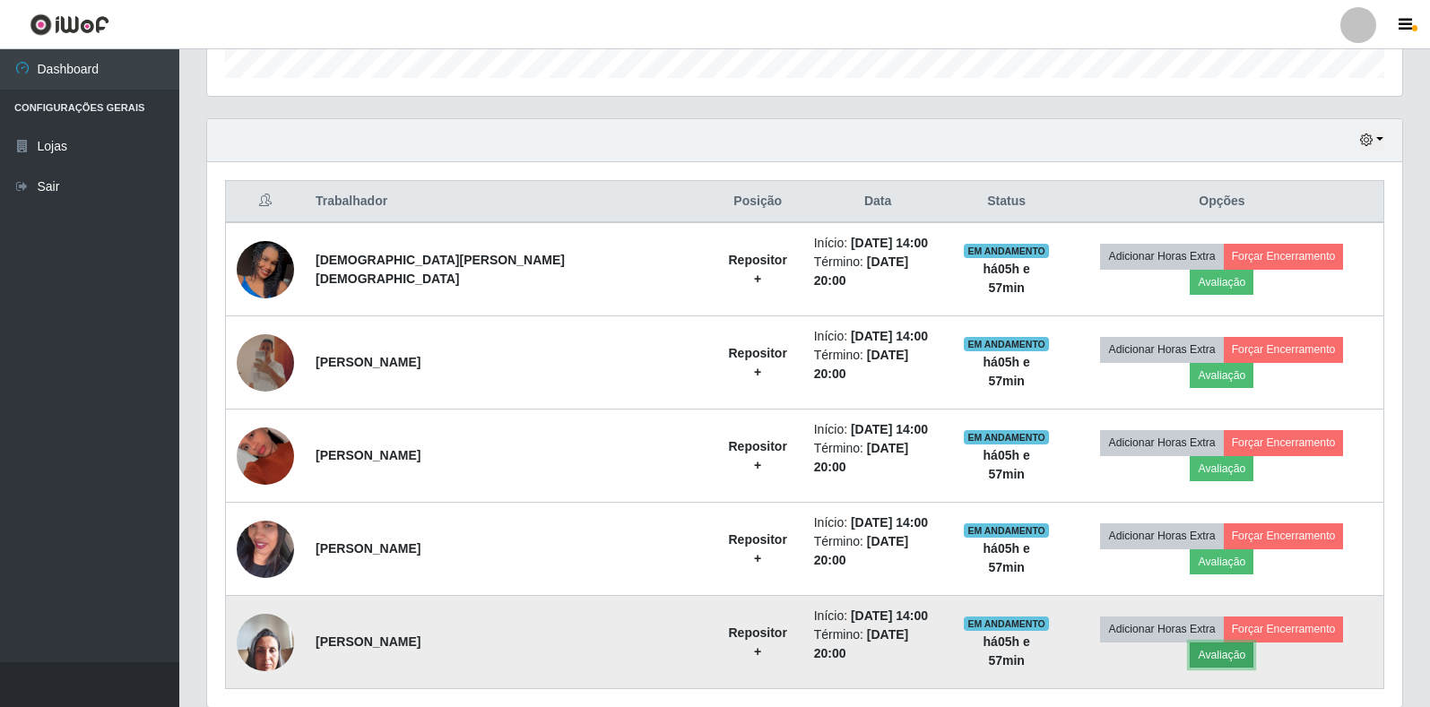
click at [1253, 643] on button "Avaliação" at bounding box center [1222, 655] width 64 height 25
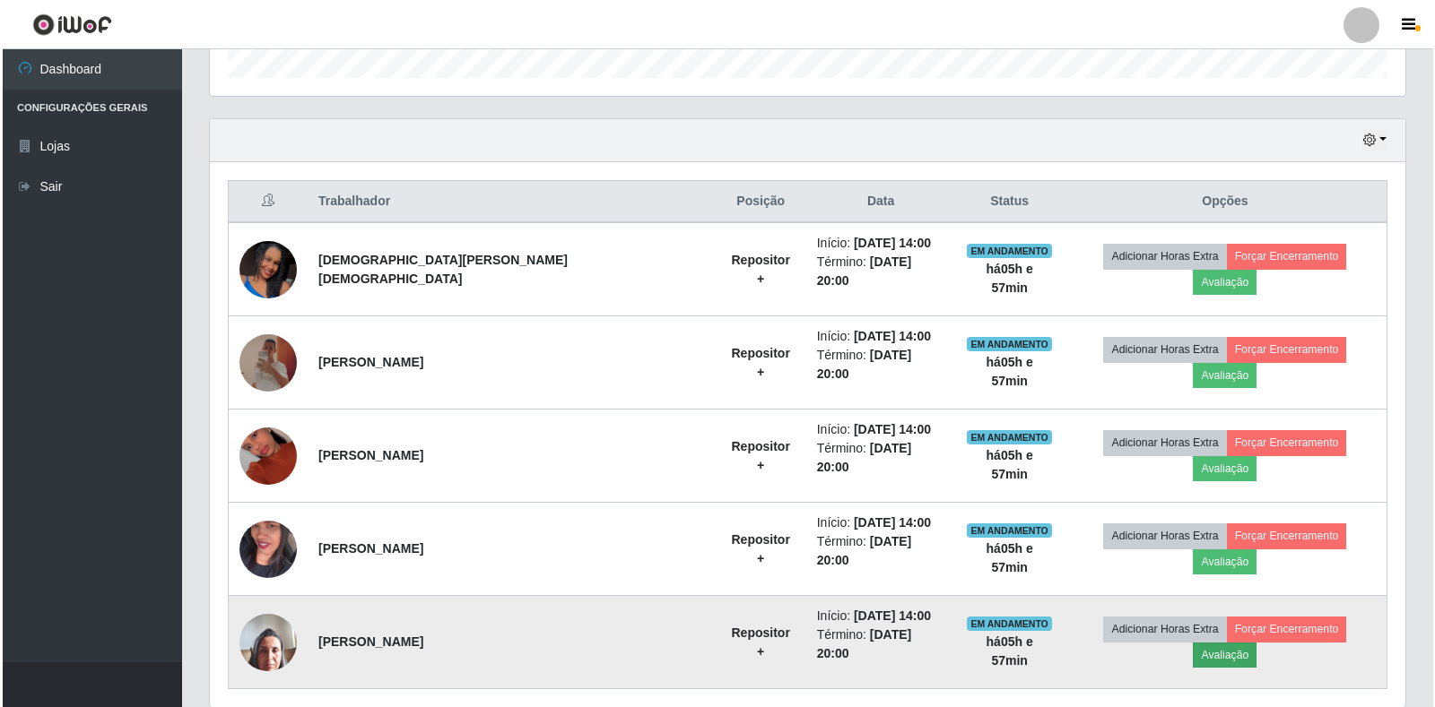
scroll to position [372, 1184]
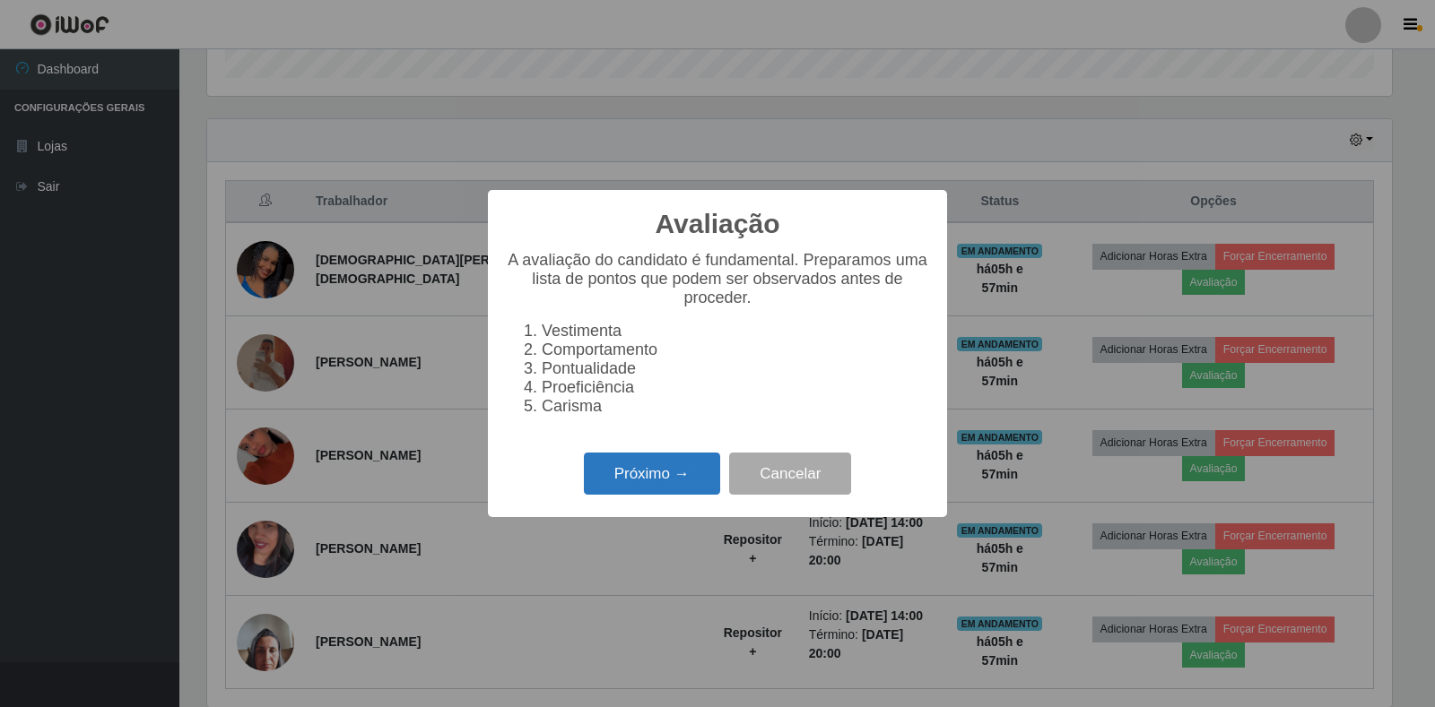
click at [688, 495] on button "Próximo →" at bounding box center [652, 474] width 136 height 42
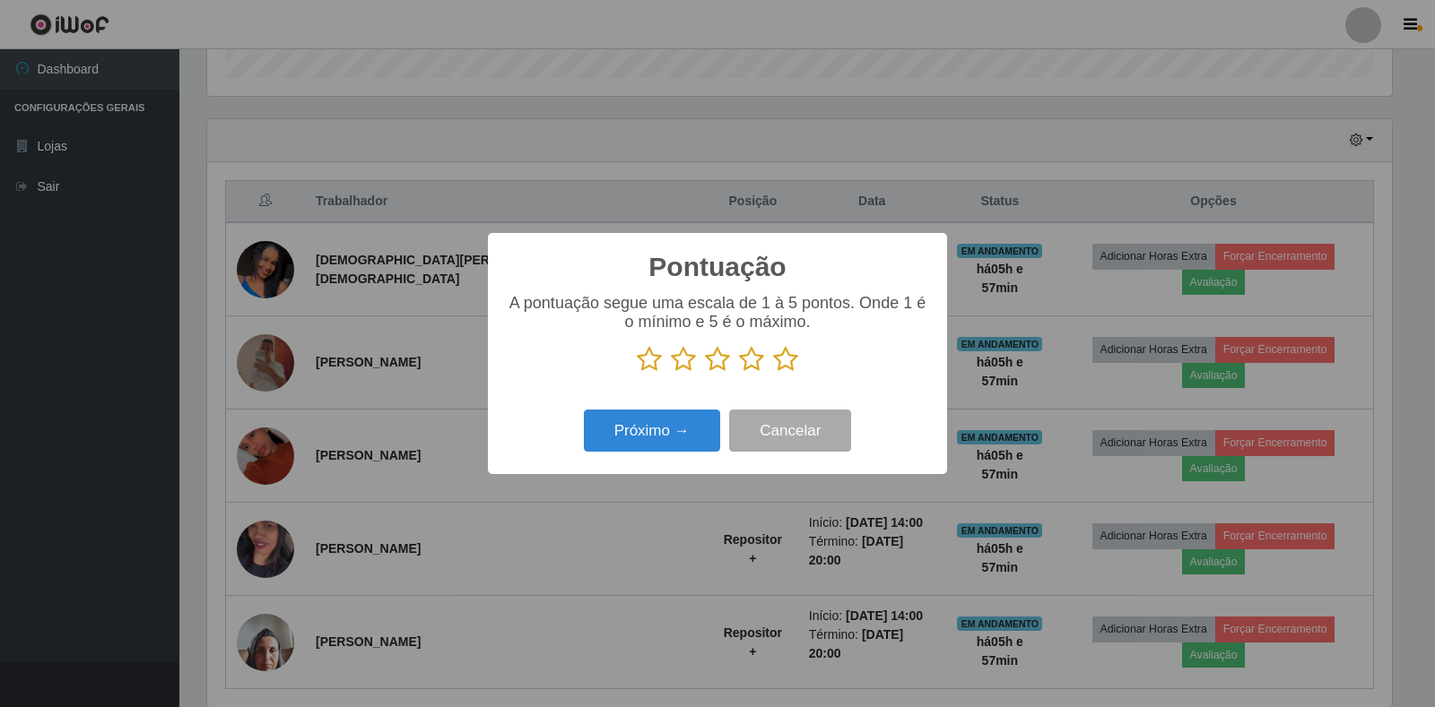
click at [789, 360] on icon at bounding box center [785, 359] width 25 height 27
click at [773, 373] on input "radio" at bounding box center [773, 373] width 0 height 0
click at [619, 420] on button "Próximo →" at bounding box center [652, 431] width 136 height 42
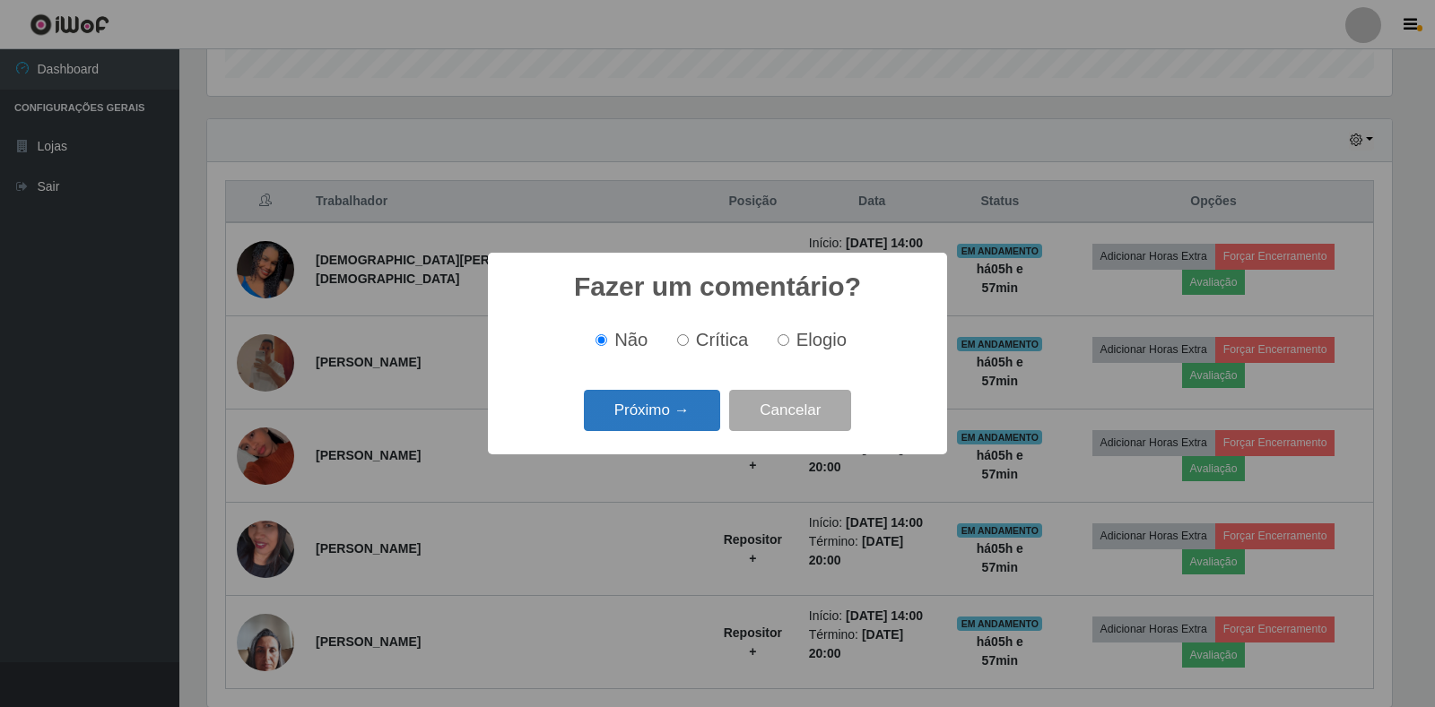
click at [631, 426] on button "Próximo →" at bounding box center [652, 411] width 136 height 42
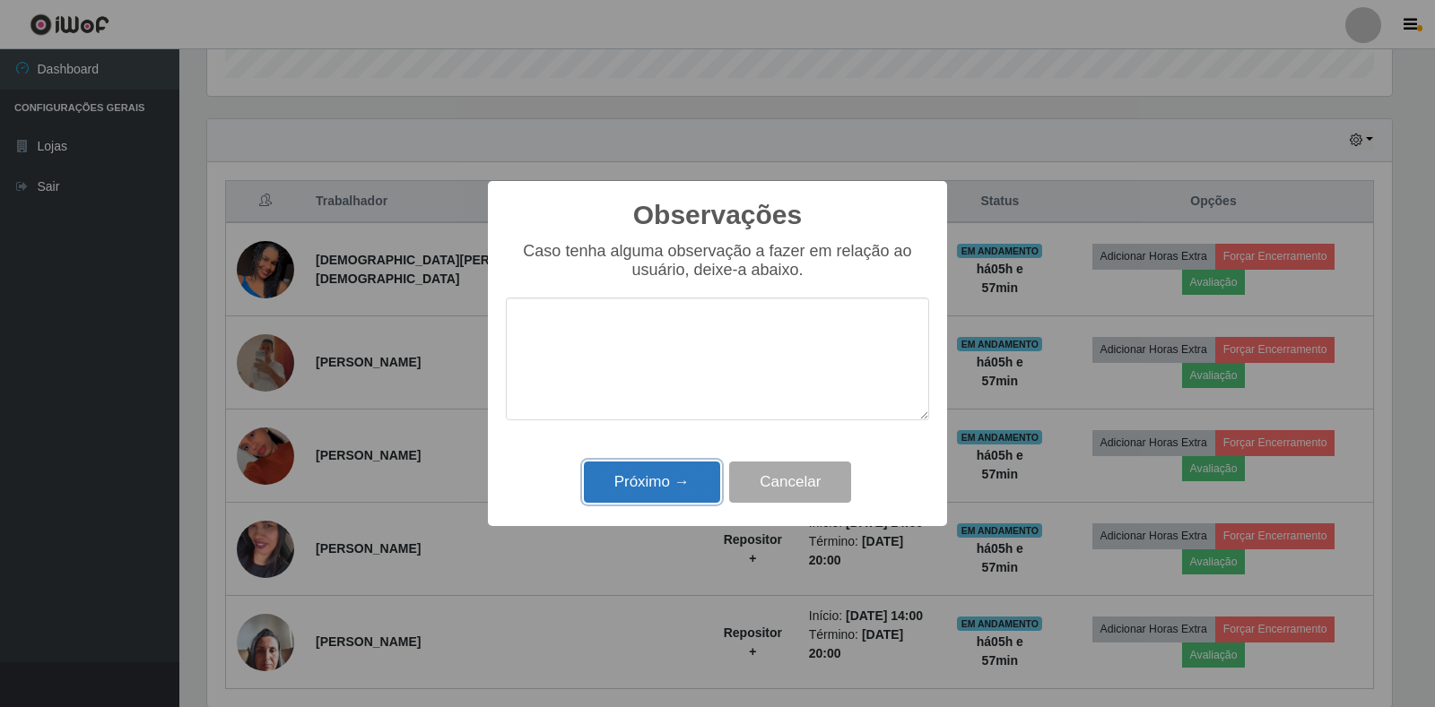
click at [658, 471] on button "Próximo →" at bounding box center [652, 483] width 136 height 42
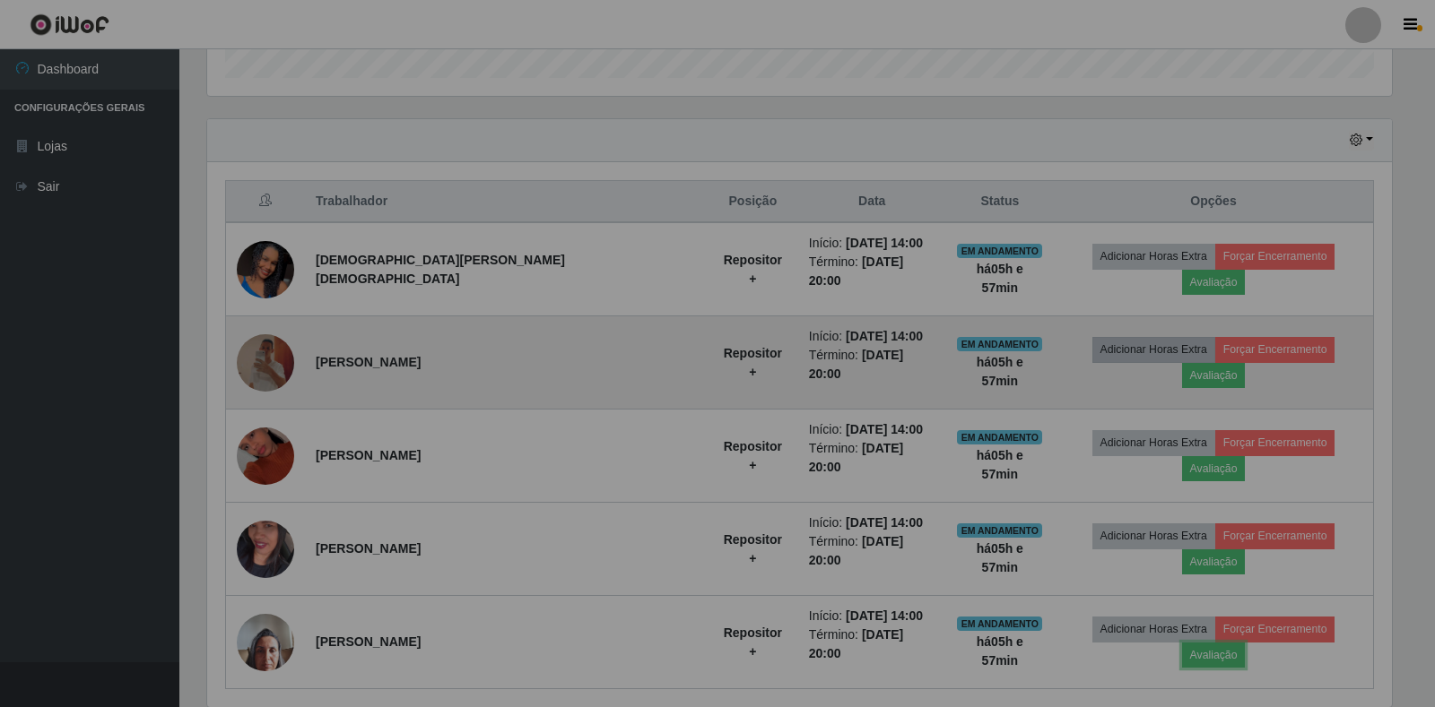
scroll to position [372, 1195]
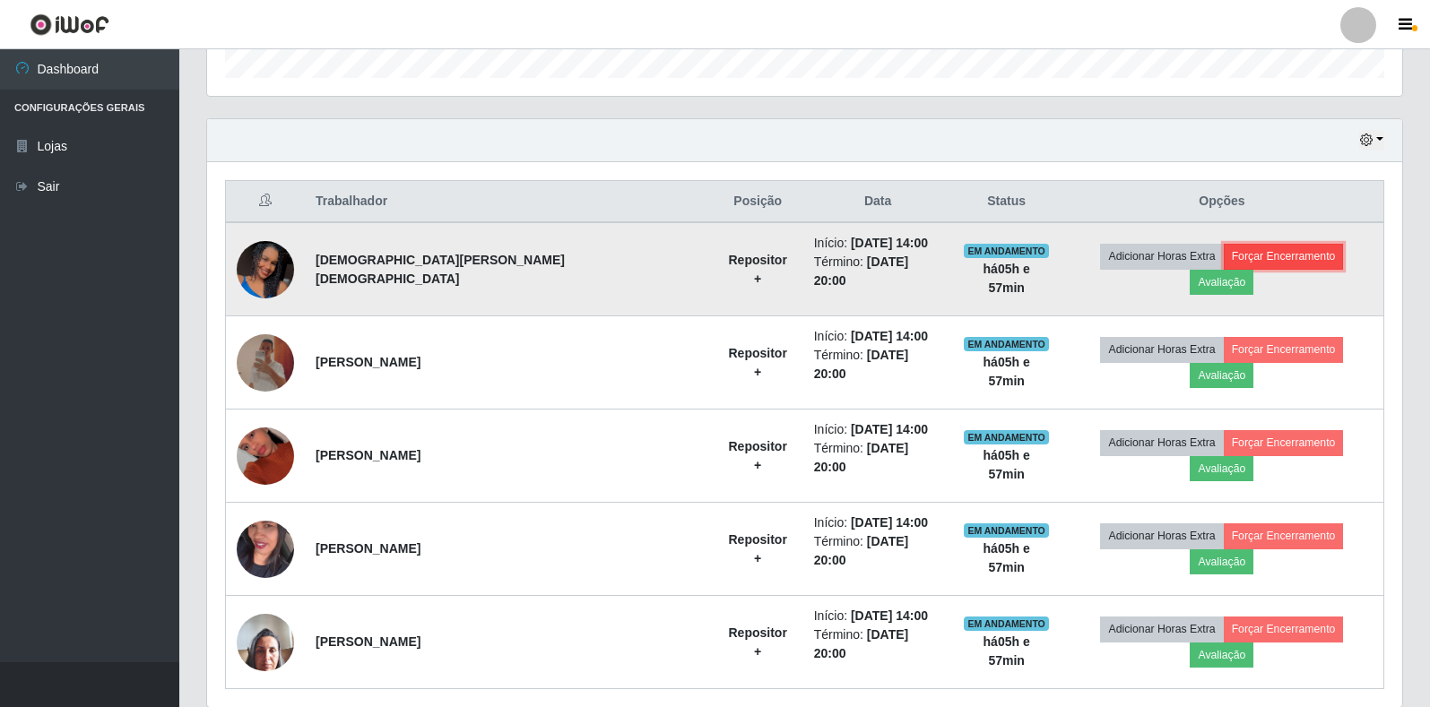
click at [1224, 253] on button "Forçar Encerramento" at bounding box center [1284, 256] width 120 height 25
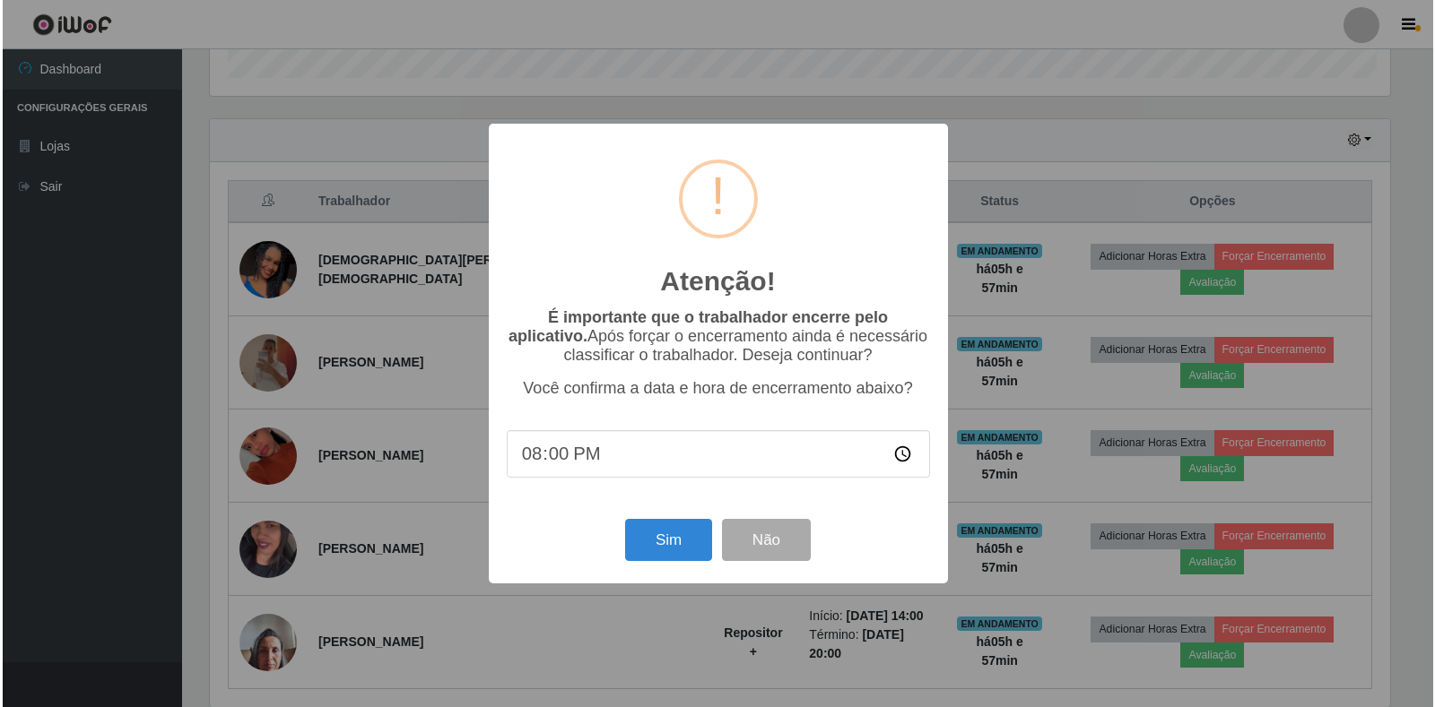
scroll to position [0, 0]
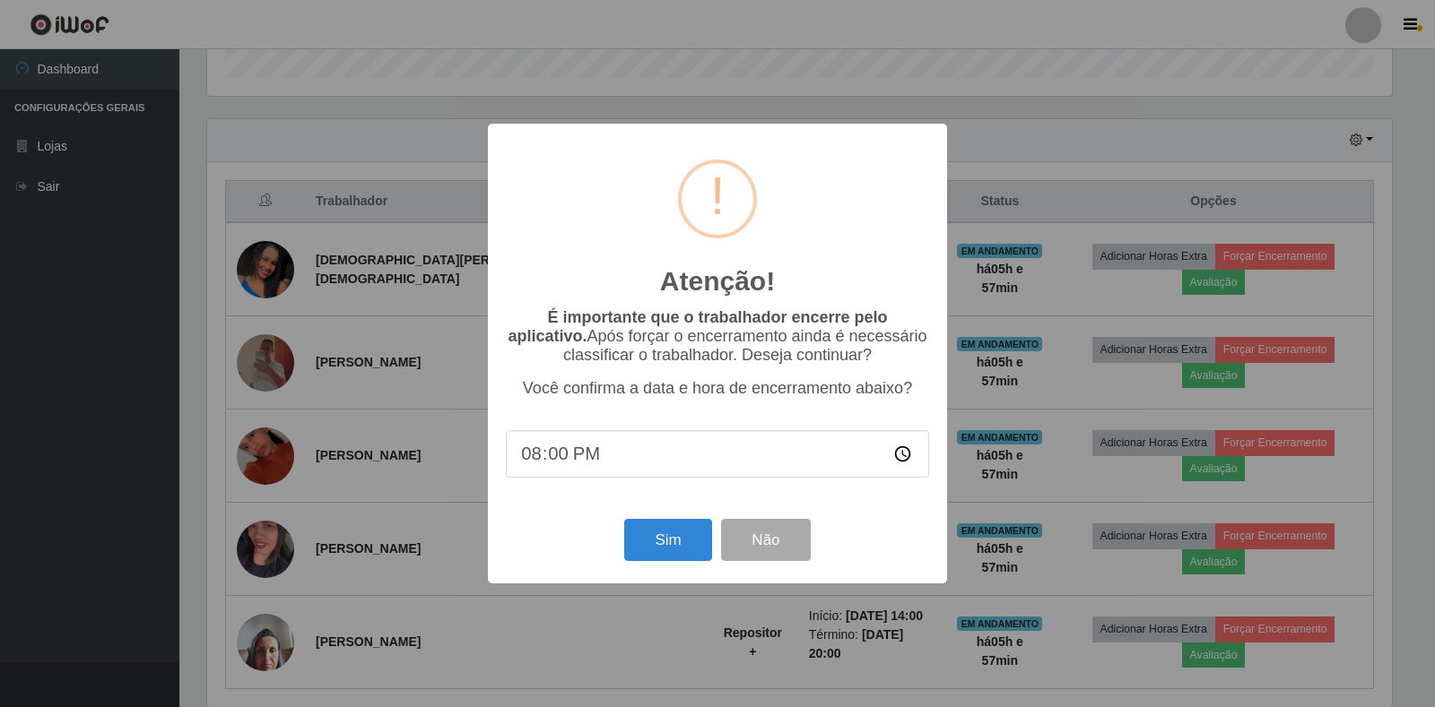
click at [659, 575] on div "Atenção! × É importante que o trabalhador encerre pelo aplicativo. Após forçar …" at bounding box center [717, 354] width 459 height 460
click at [658, 561] on button "Sim" at bounding box center [667, 540] width 87 height 42
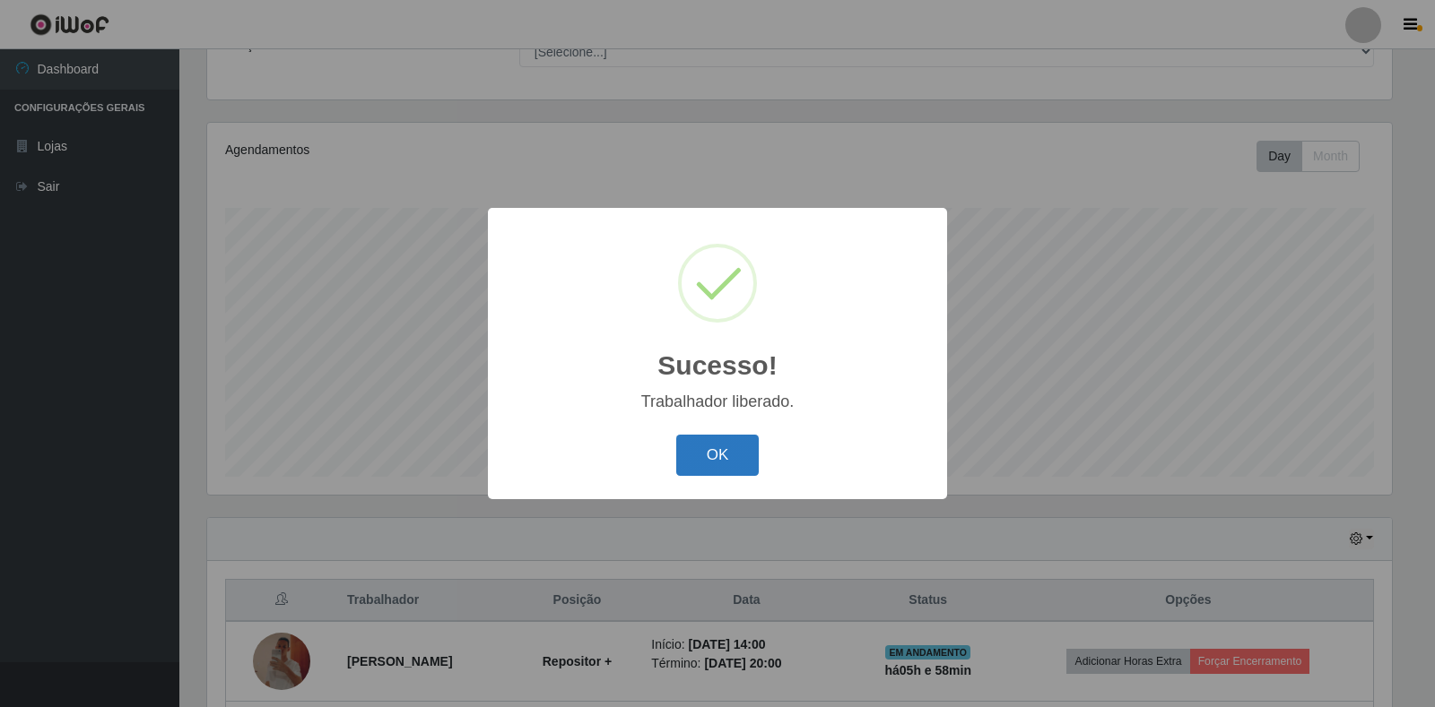
click at [705, 464] on button "OK" at bounding box center [717, 456] width 83 height 42
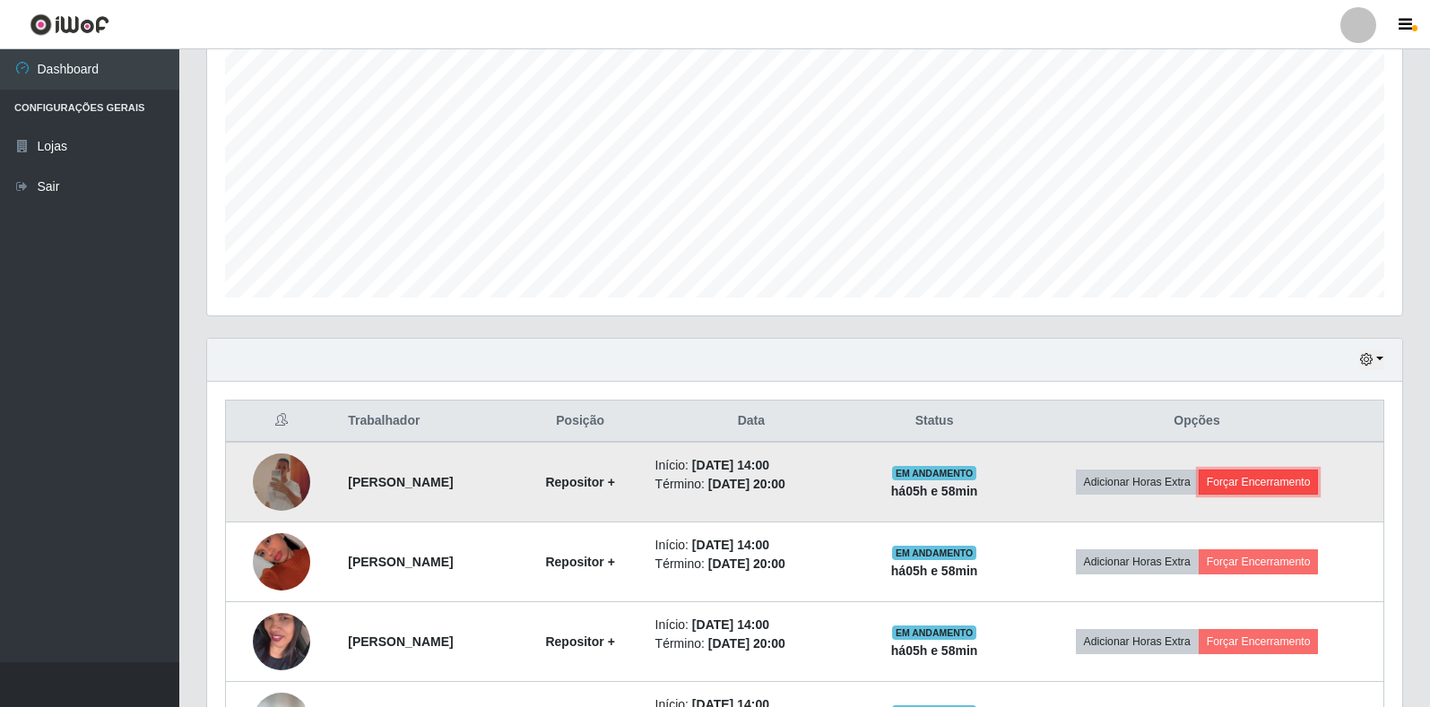
click at [1275, 480] on button "Forçar Encerramento" at bounding box center [1259, 482] width 120 height 25
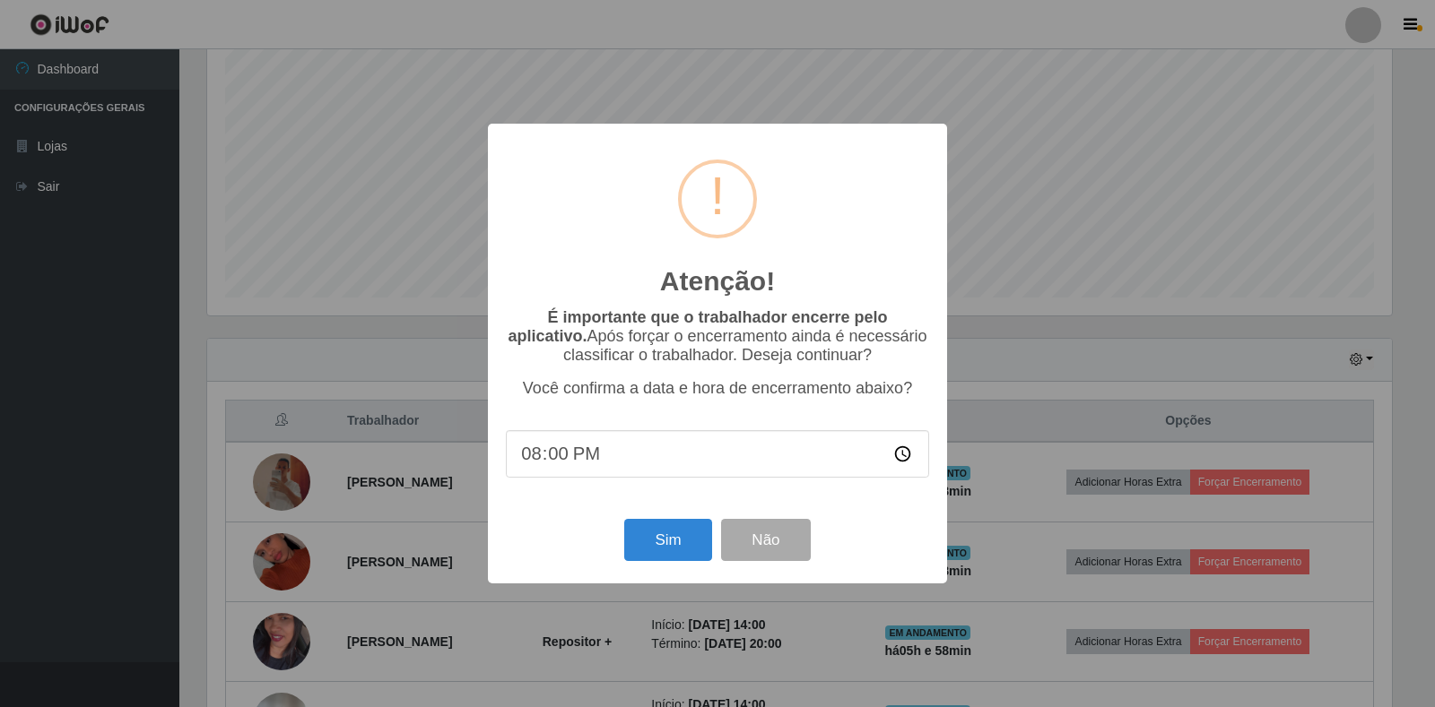
drag, startPoint x: 615, startPoint y: 554, endPoint x: 681, endPoint y: 561, distance: 65.8
click at [620, 554] on div "Sim Não" at bounding box center [717, 540] width 423 height 51
click at [681, 561] on button "Sim" at bounding box center [667, 540] width 87 height 42
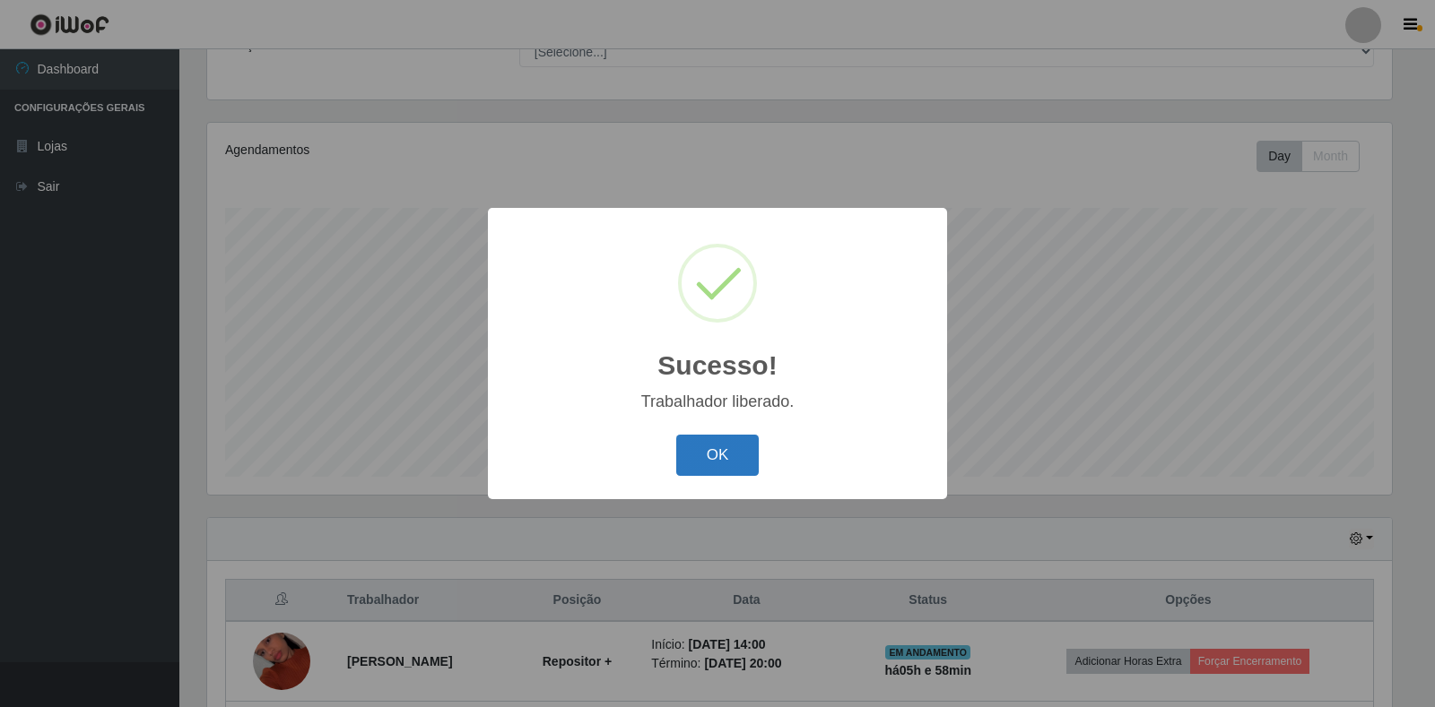
click at [719, 458] on button "OK" at bounding box center [717, 456] width 83 height 42
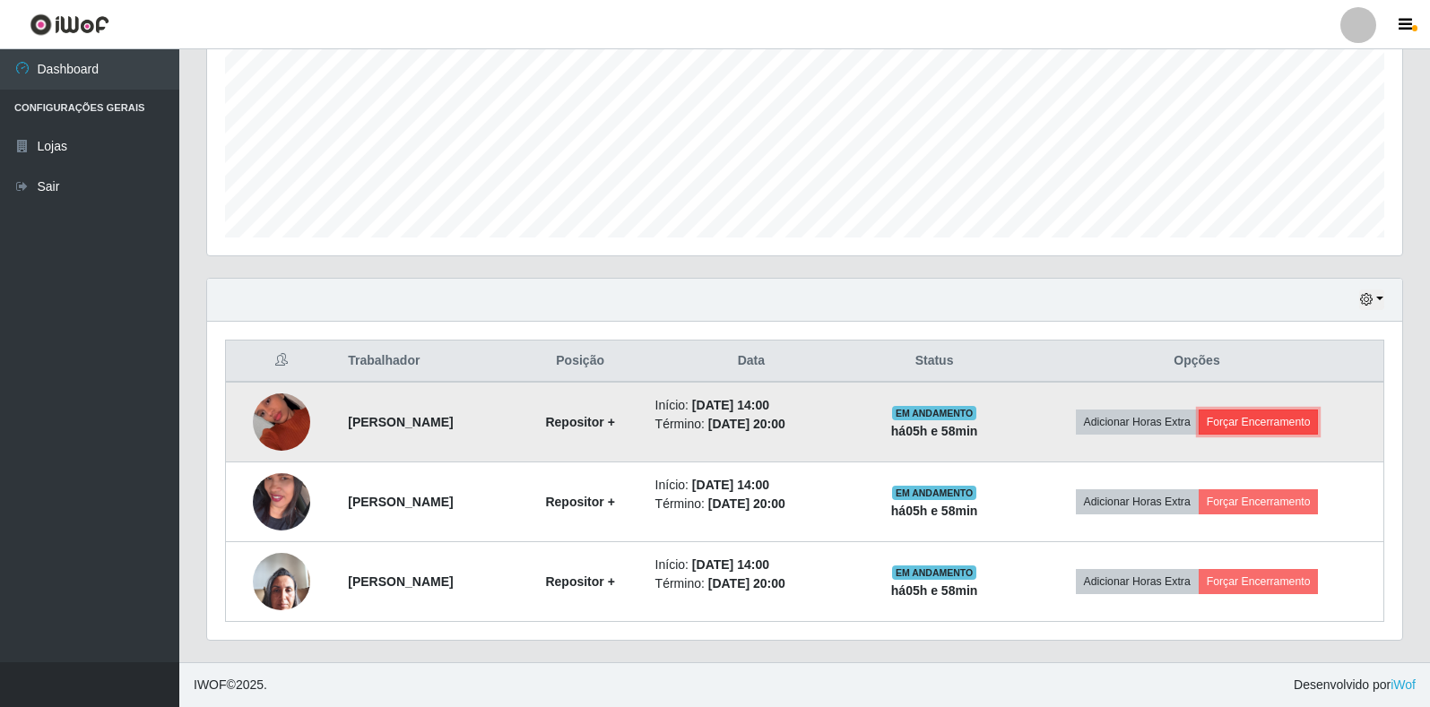
click at [1273, 428] on button "Forçar Encerramento" at bounding box center [1259, 422] width 120 height 25
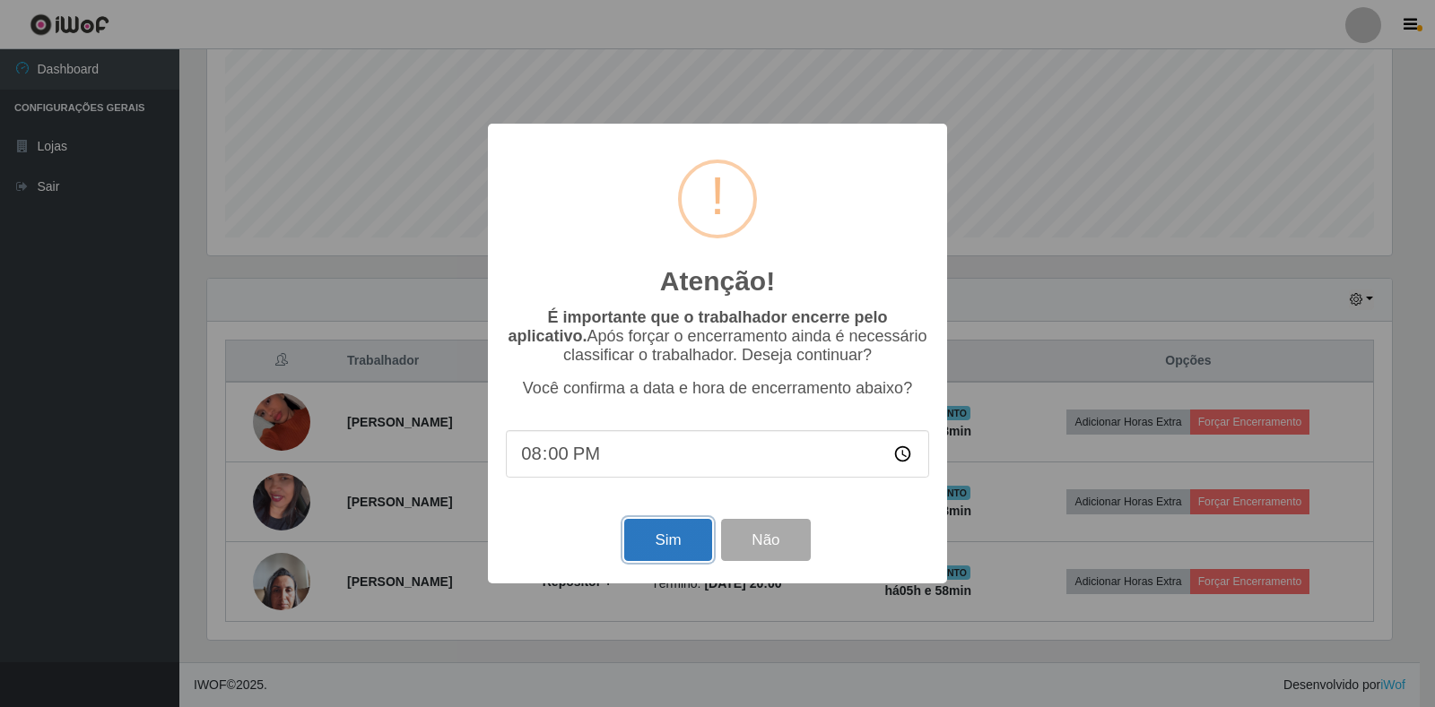
click at [655, 553] on button "Sim" at bounding box center [667, 540] width 87 height 42
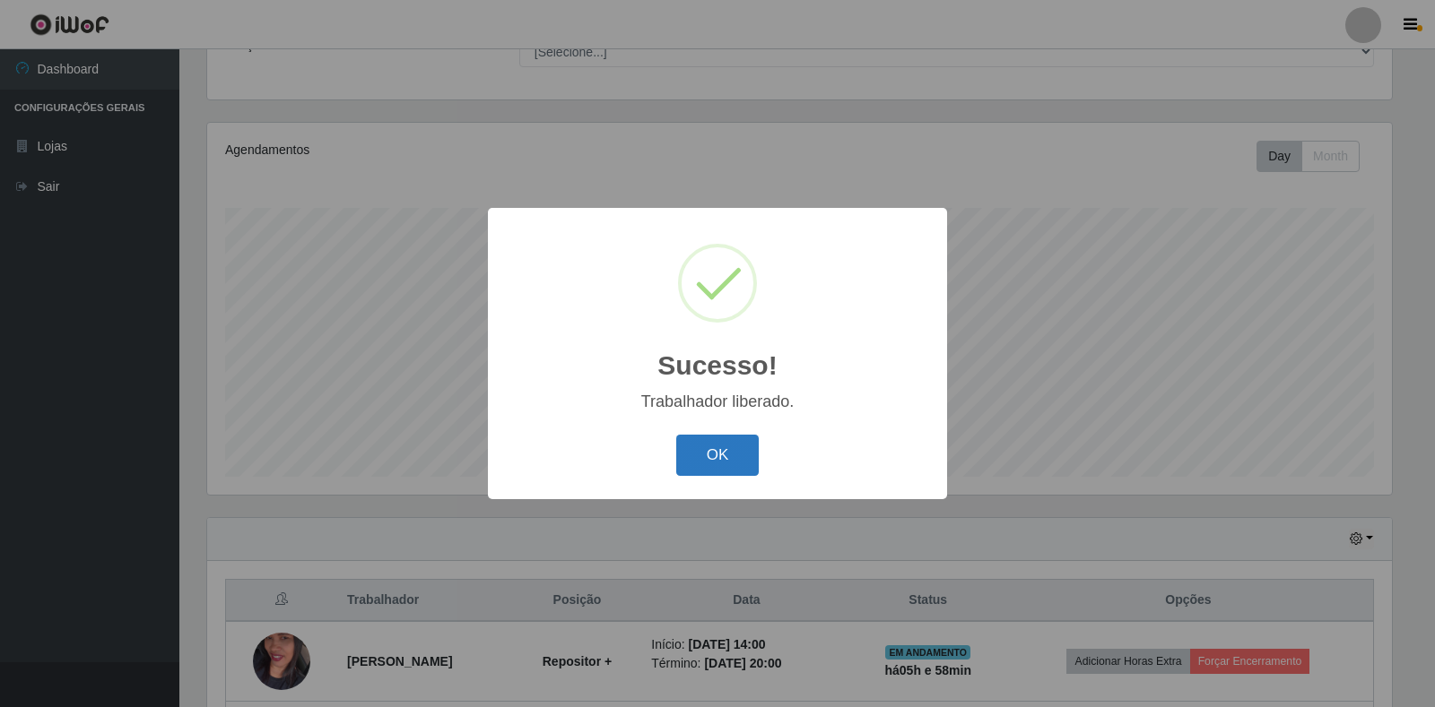
click at [733, 466] on button "OK" at bounding box center [717, 456] width 83 height 42
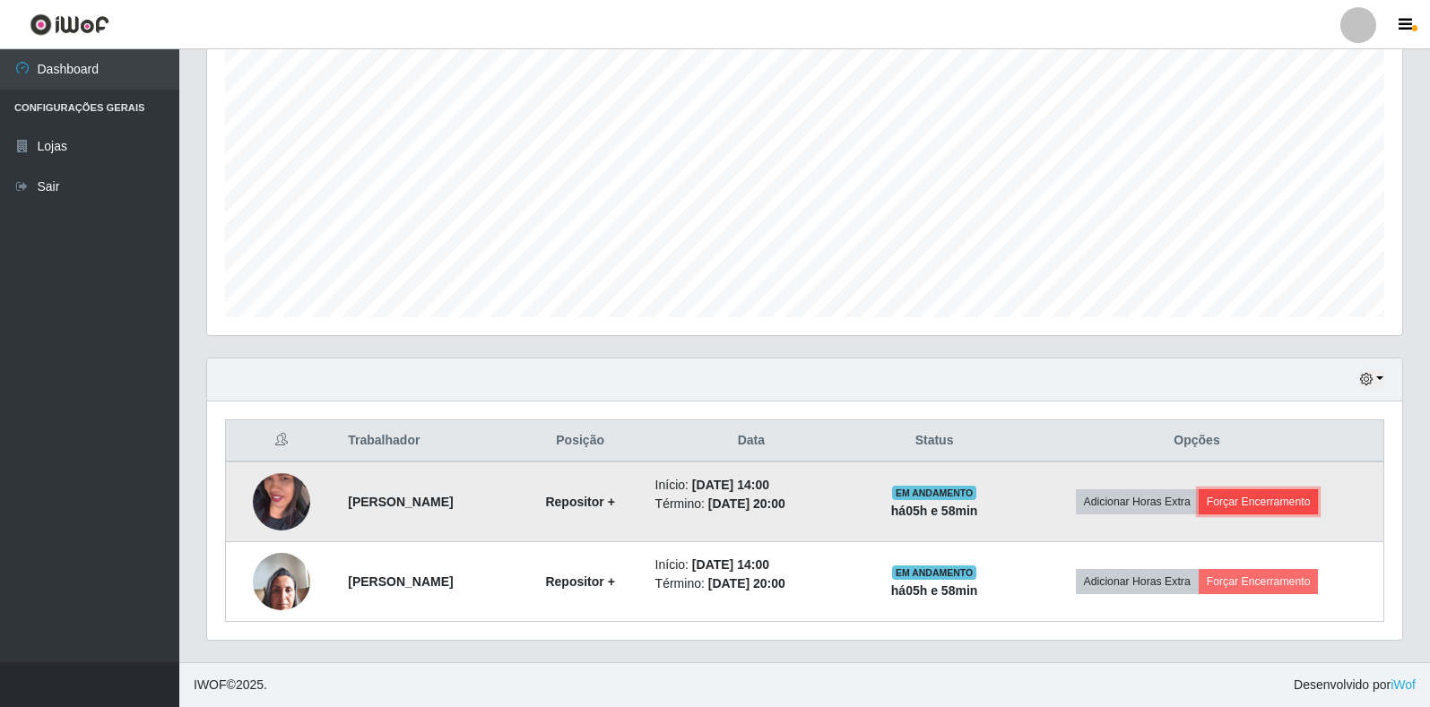
click at [1298, 498] on button "Forçar Encerramento" at bounding box center [1259, 502] width 120 height 25
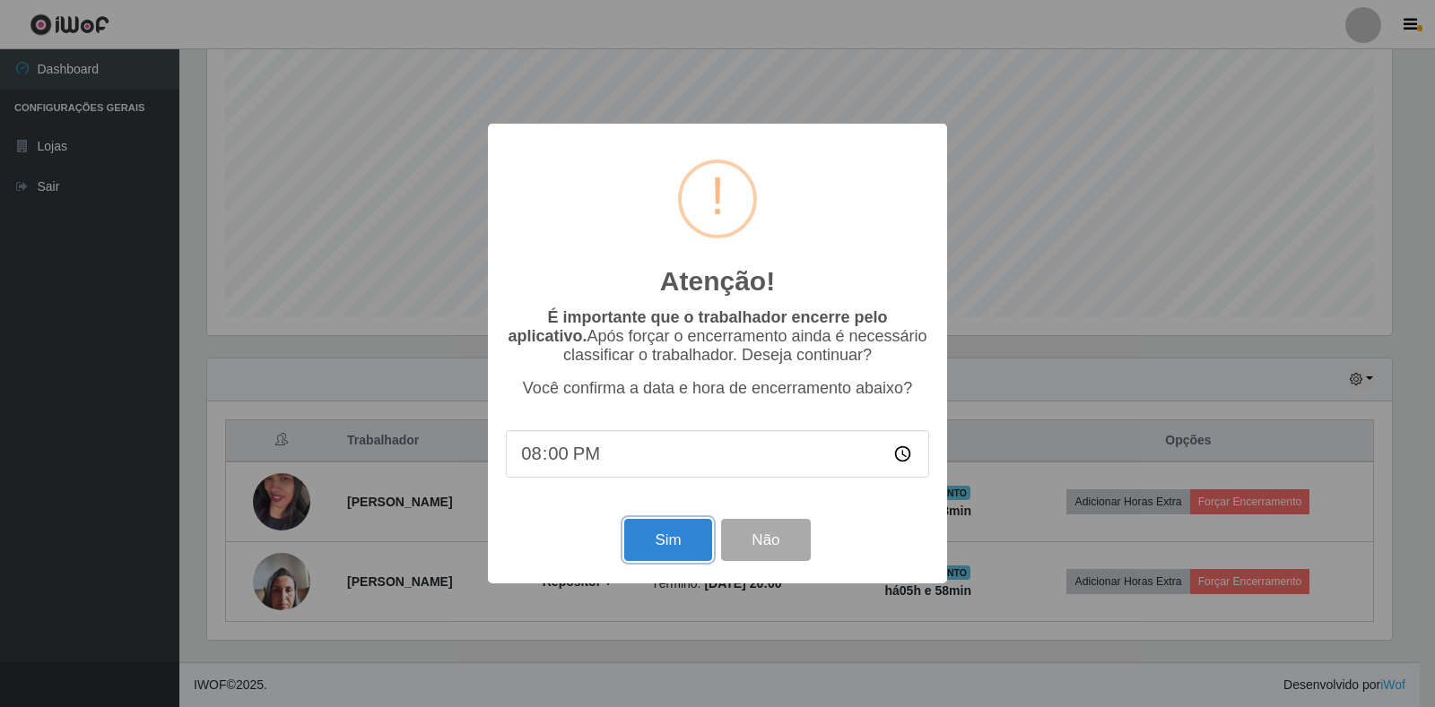
click at [638, 546] on button "Sim" at bounding box center [667, 540] width 87 height 42
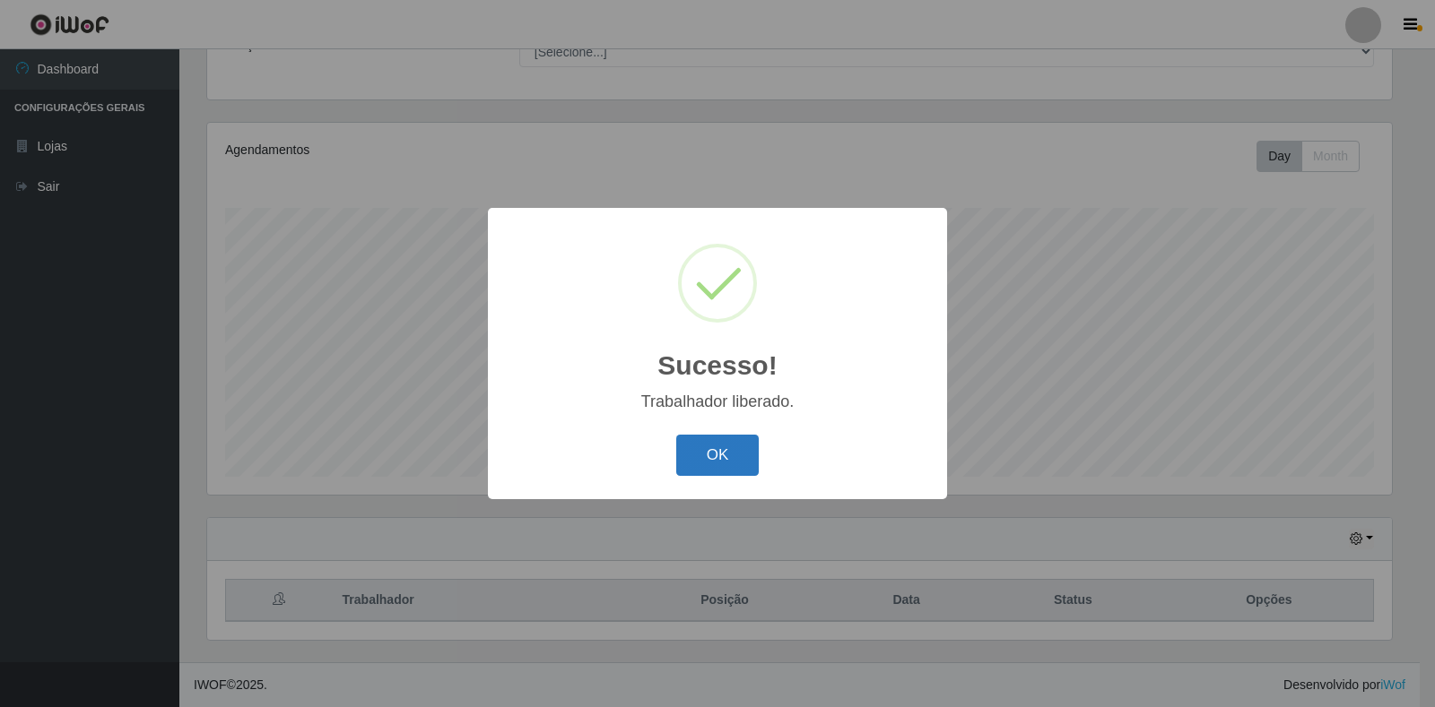
click at [721, 461] on button "OK" at bounding box center [717, 456] width 83 height 42
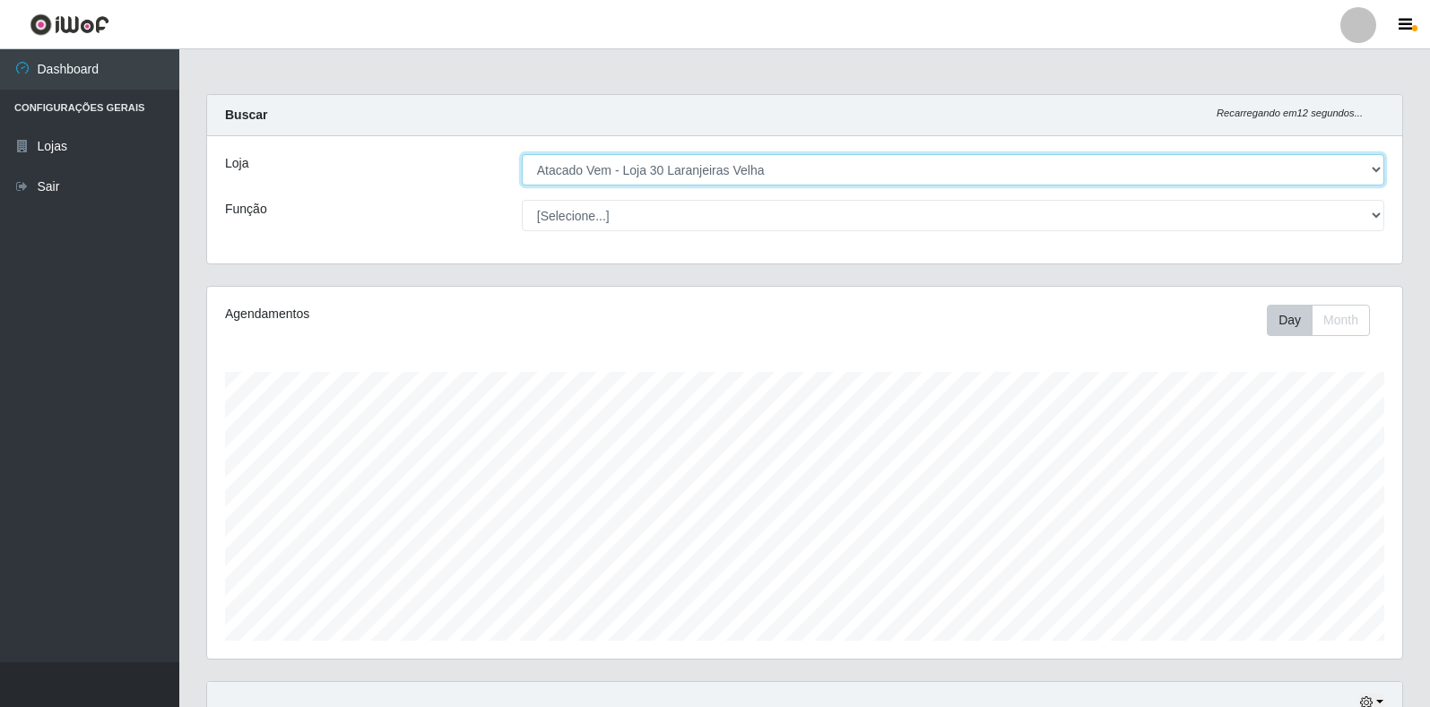
click at [675, 174] on select "[Selecione...] Atacado Vem - Loja 30 Laranjeiras Velha" at bounding box center [953, 169] width 863 height 31
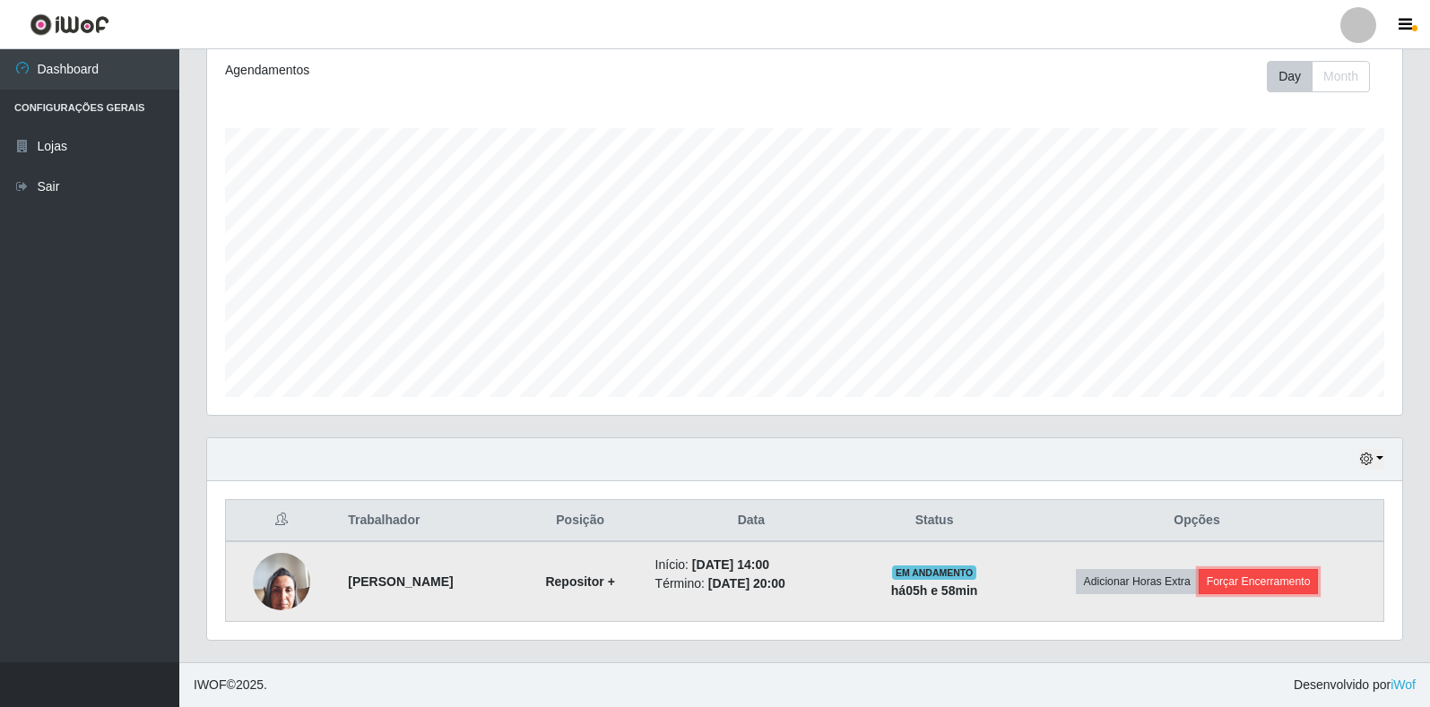
click at [1274, 580] on button "Forçar Encerramento" at bounding box center [1259, 581] width 120 height 25
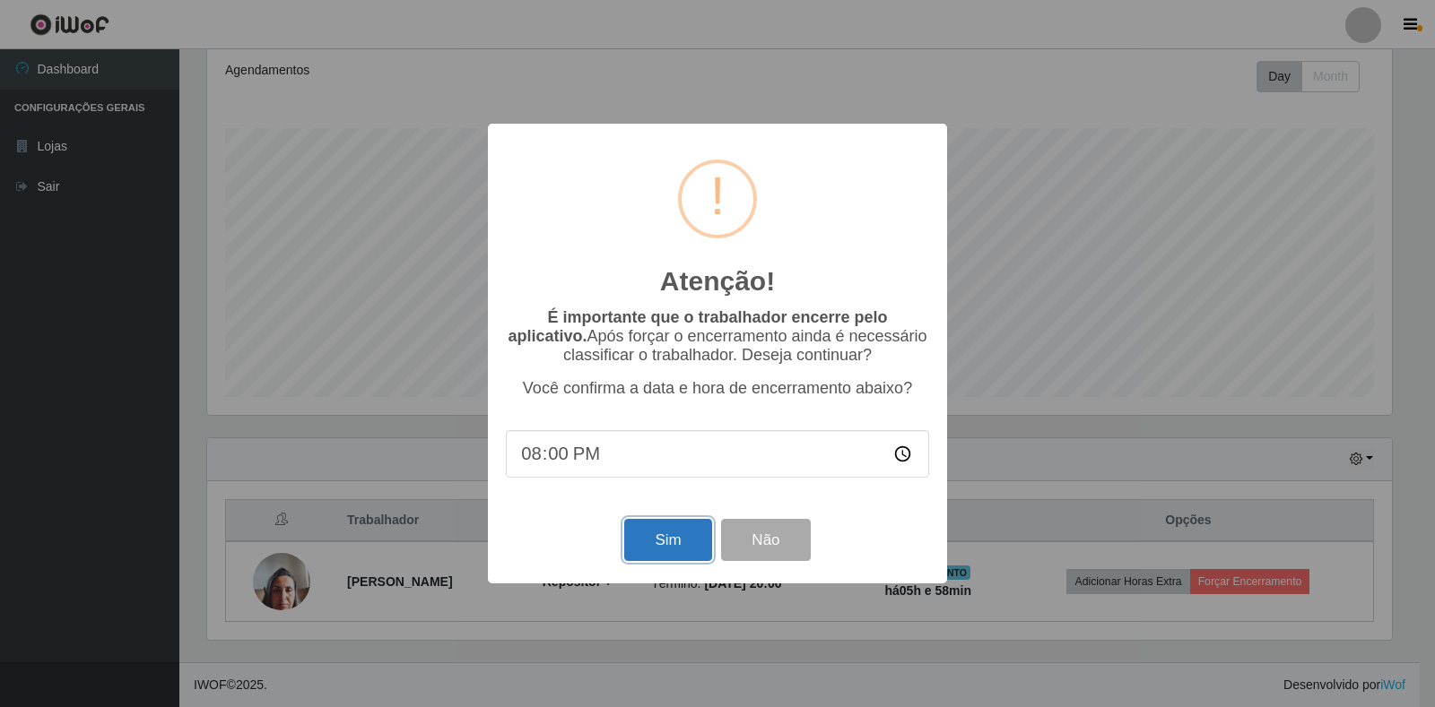
click at [643, 548] on button "Sim" at bounding box center [667, 540] width 87 height 42
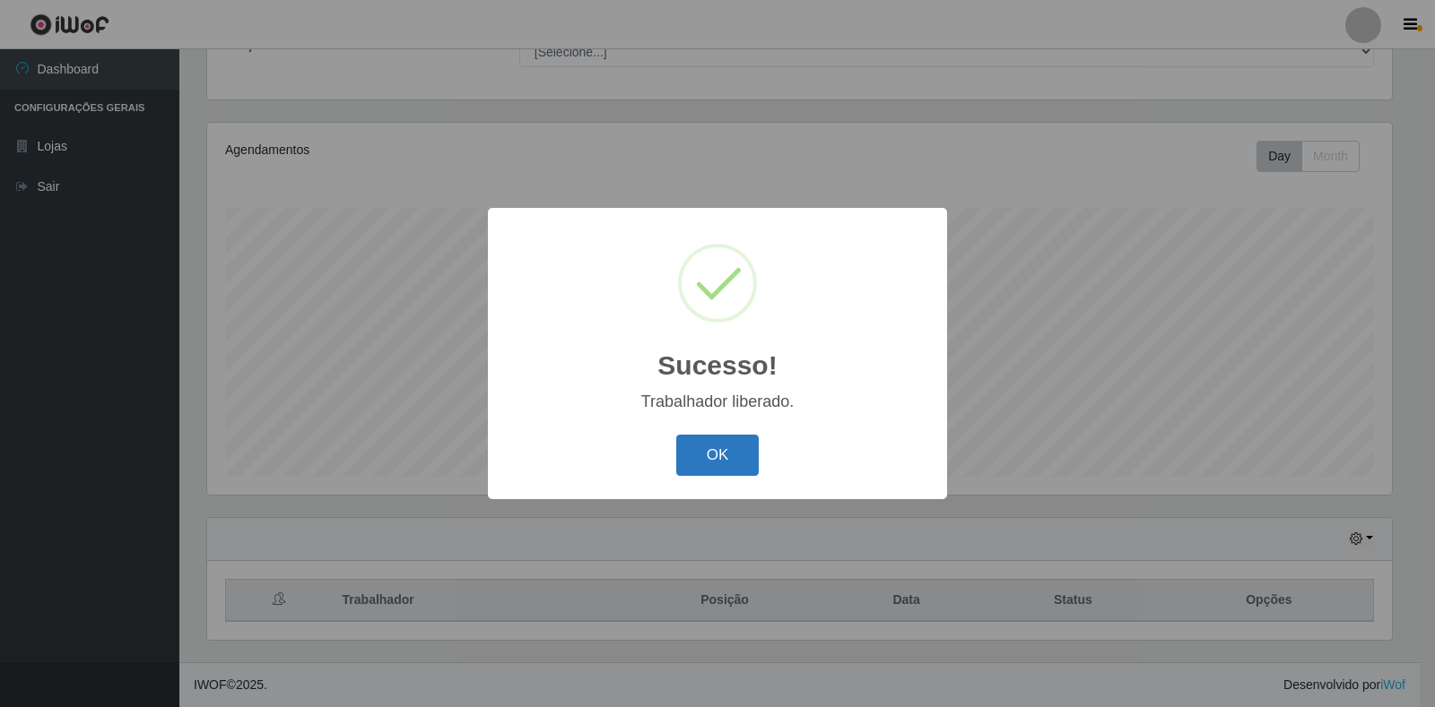
click at [701, 455] on button "OK" at bounding box center [717, 456] width 83 height 42
